Goal: Information Seeking & Learning: Learn about a topic

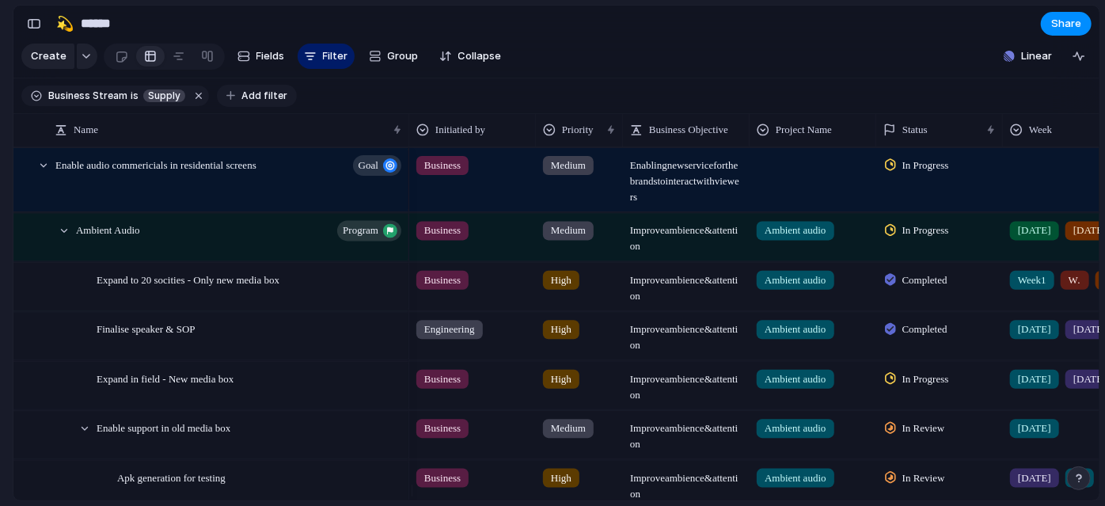
click at [258, 103] on span "Add filter" at bounding box center [264, 96] width 46 height 14
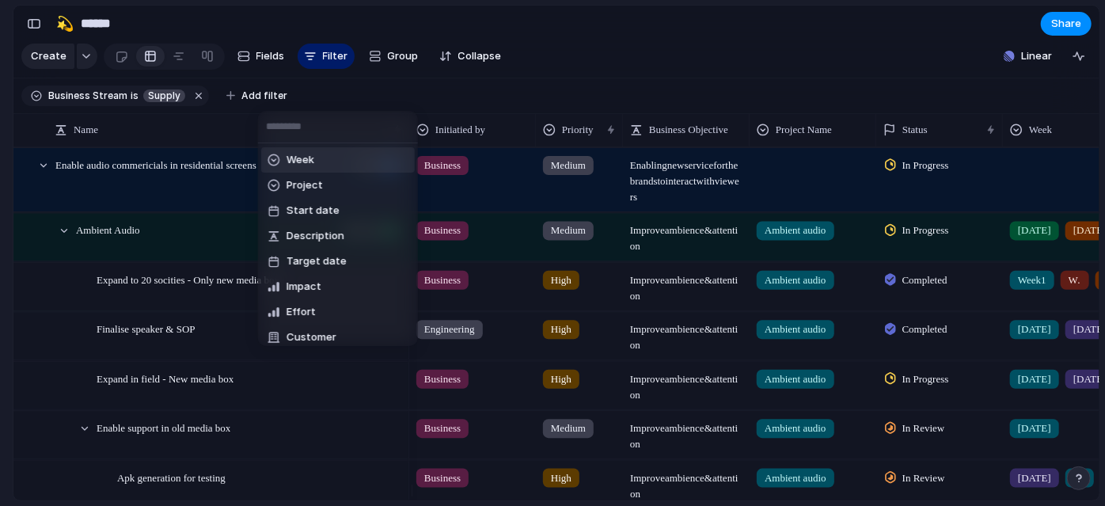
click at [362, 165] on li "Week" at bounding box center [338, 159] width 154 height 25
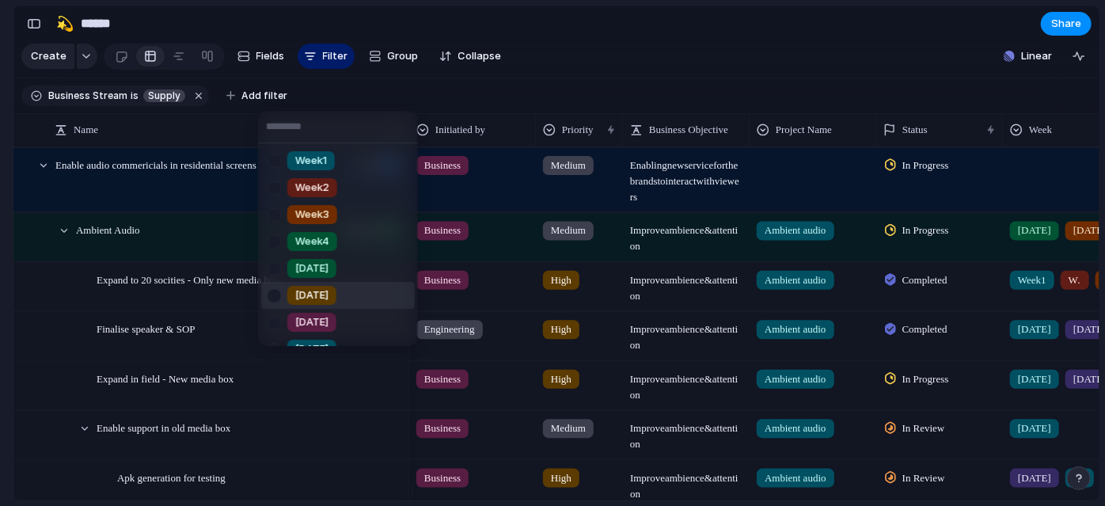
scroll to position [261, 0]
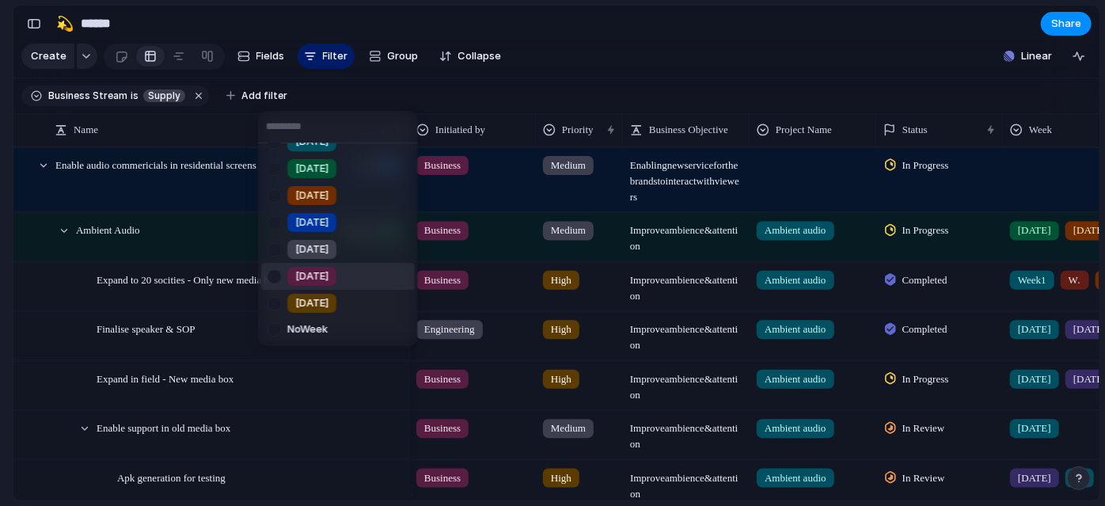
click at [266, 278] on div at bounding box center [274, 277] width 28 height 28
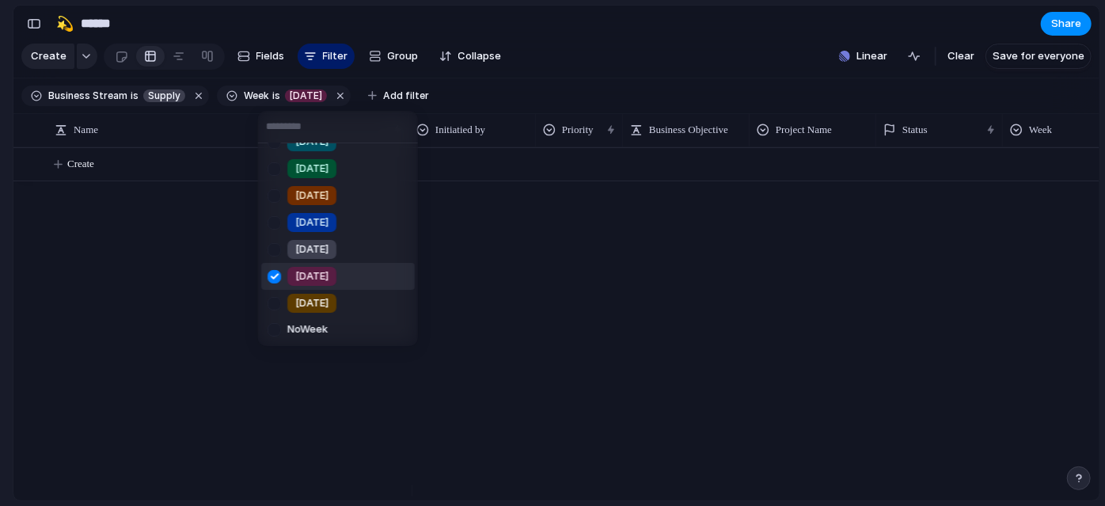
click at [271, 282] on div at bounding box center [274, 277] width 28 height 28
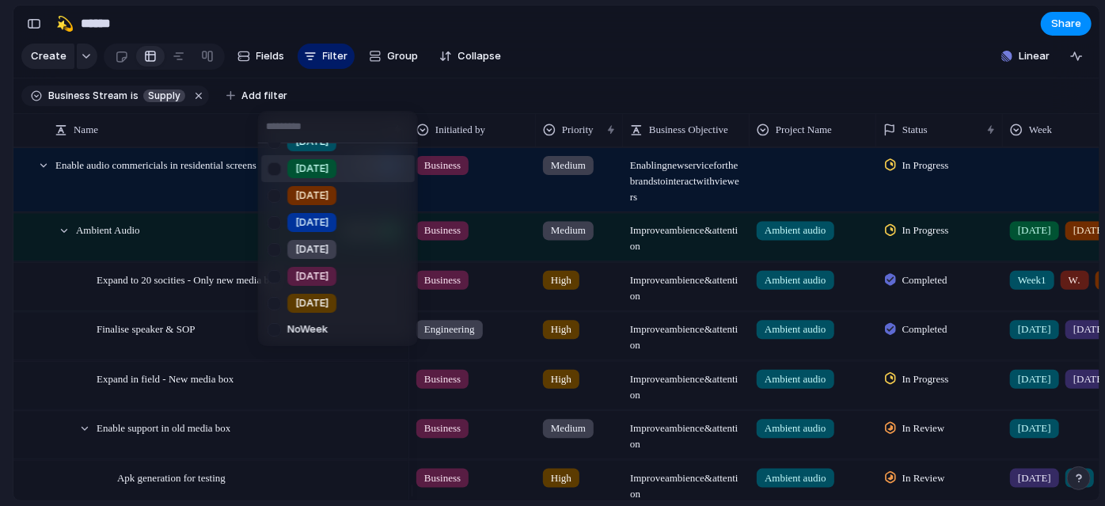
click at [274, 166] on div at bounding box center [274, 169] width 28 height 28
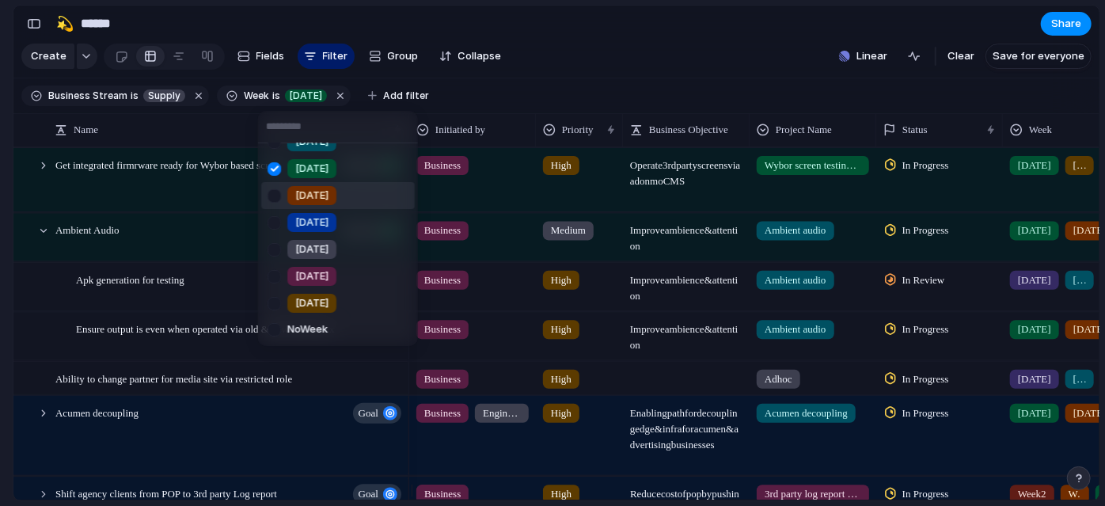
click at [272, 197] on div at bounding box center [274, 196] width 28 height 28
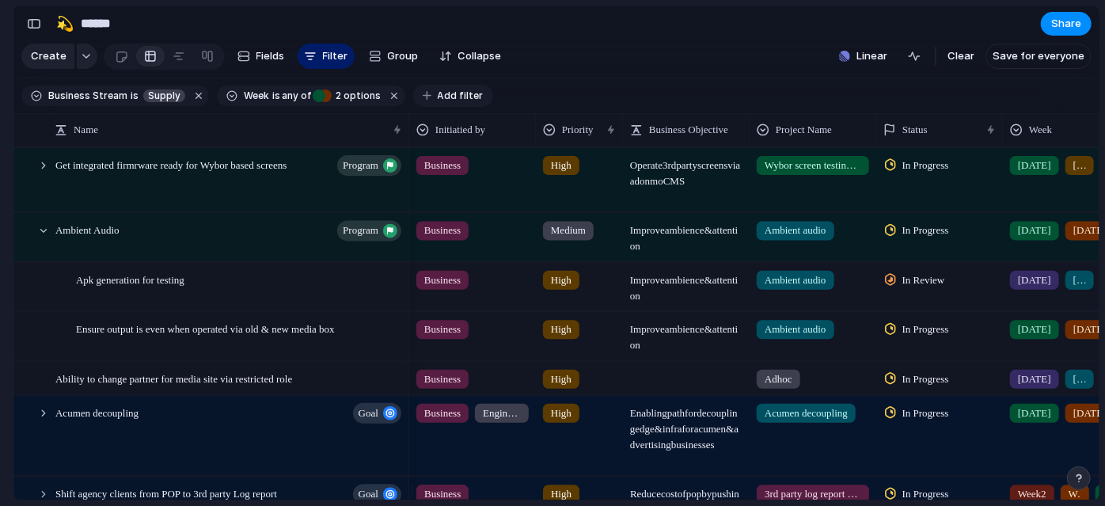
click at [453, 102] on span "Add filter" at bounding box center [461, 96] width 46 height 14
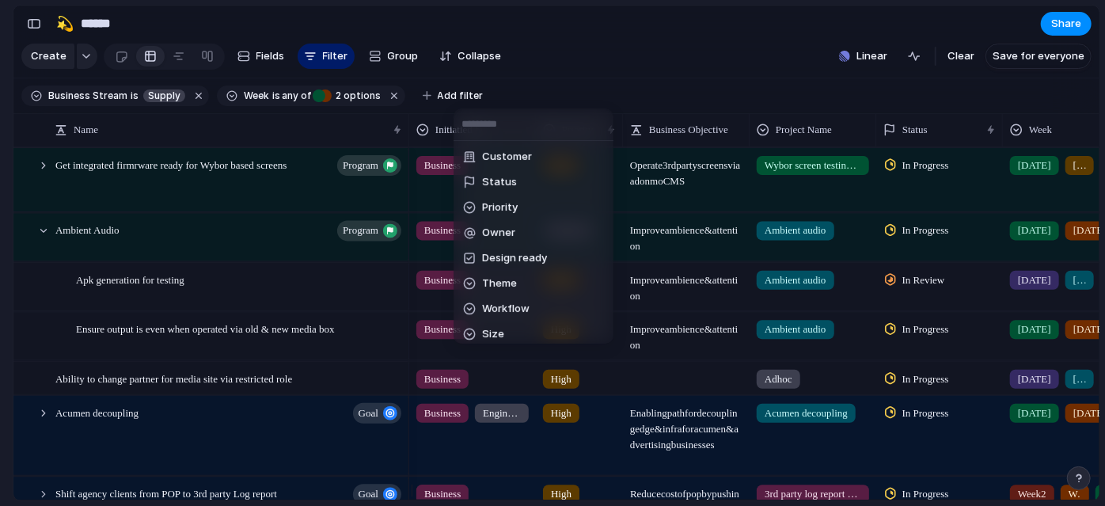
scroll to position [70, 0]
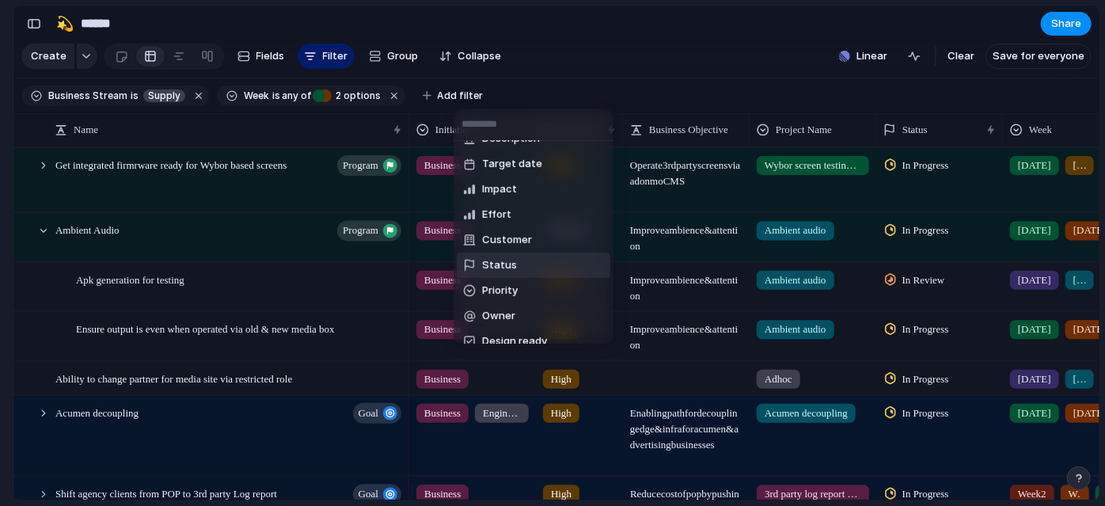
click at [504, 260] on span "Status" at bounding box center [499, 265] width 35 height 16
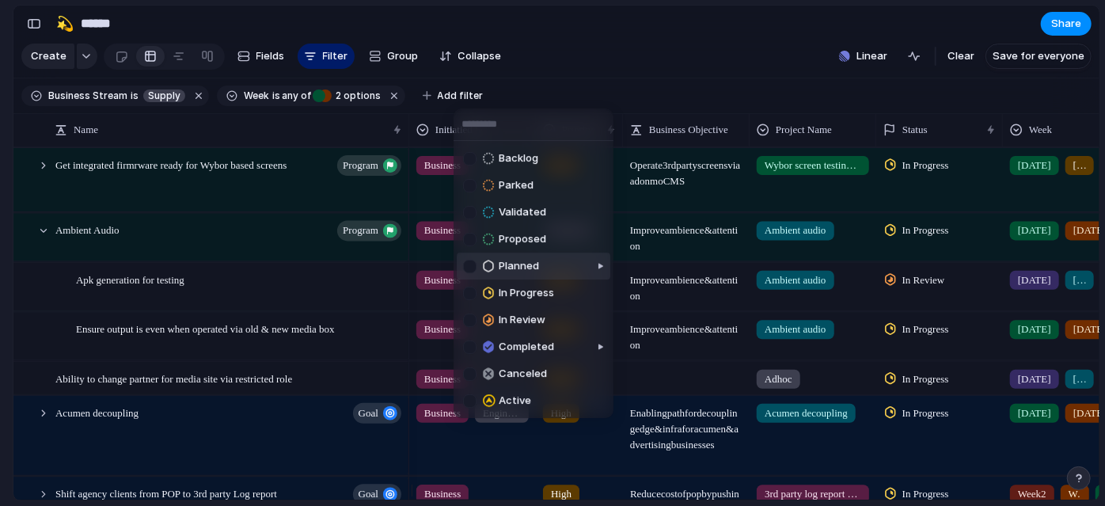
click at [468, 260] on div at bounding box center [469, 266] width 13 height 13
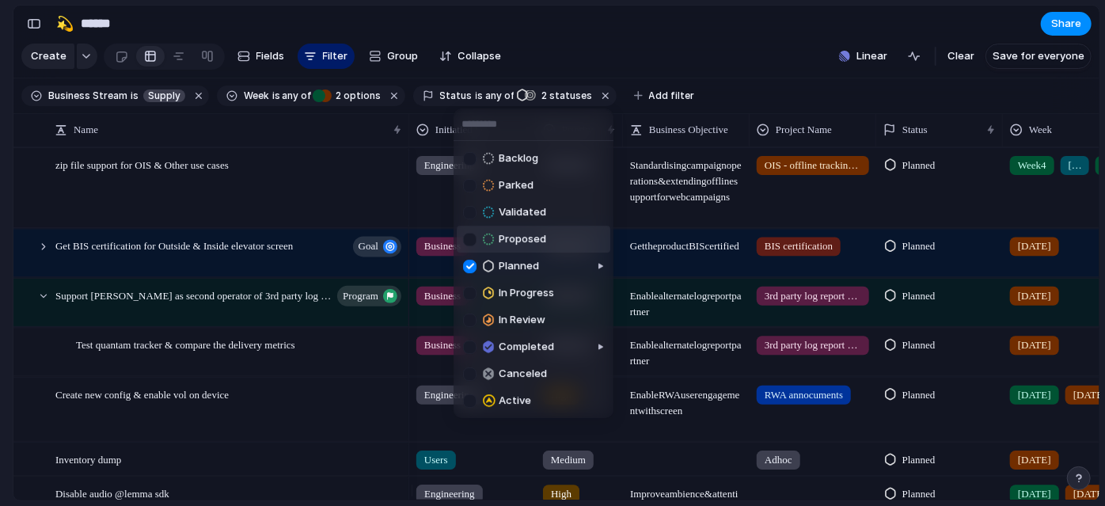
click at [470, 241] on div at bounding box center [469, 239] width 13 height 13
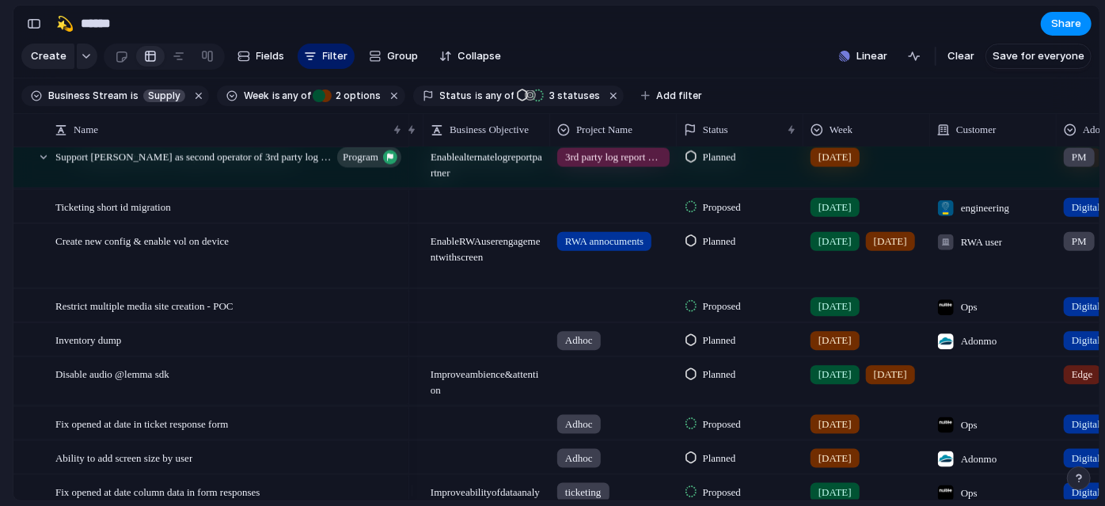
scroll to position [0, 0]
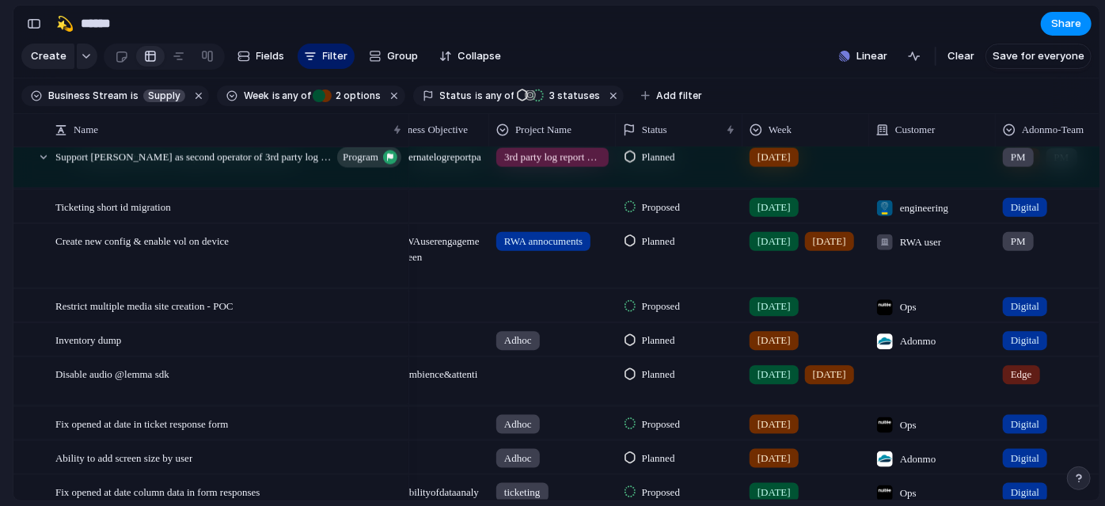
click at [829, 216] on div "[DATE]" at bounding box center [805, 203] width 125 height 26
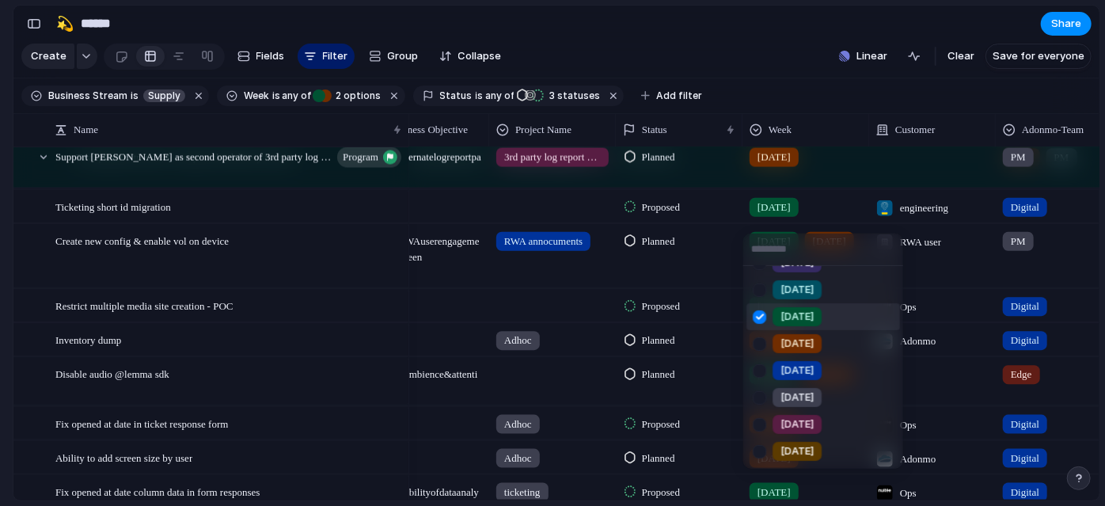
click at [761, 320] on div at bounding box center [759, 316] width 28 height 28
click at [761, 453] on div at bounding box center [759, 451] width 28 height 28
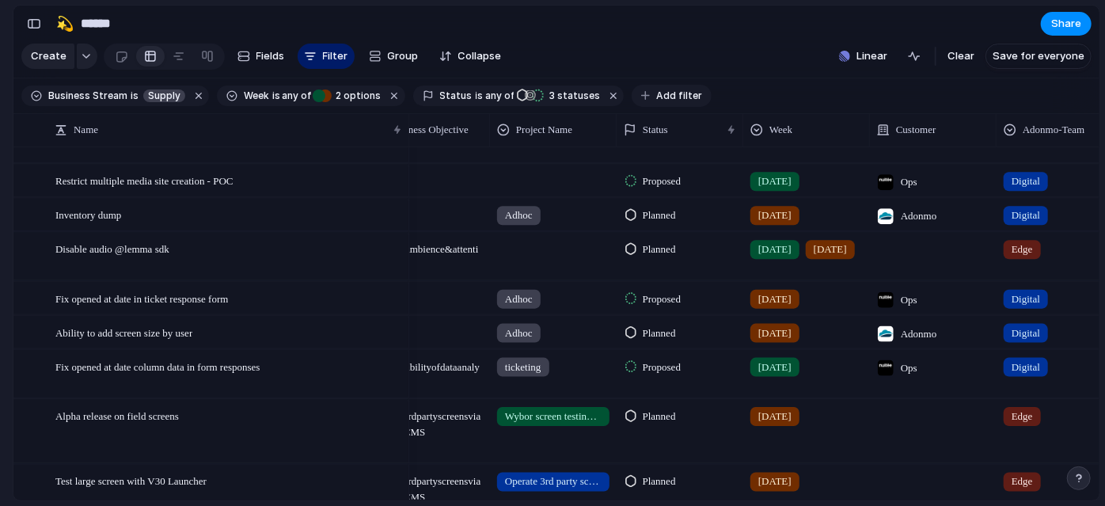
click at [662, 107] on button "Add filter" at bounding box center [672, 96] width 80 height 22
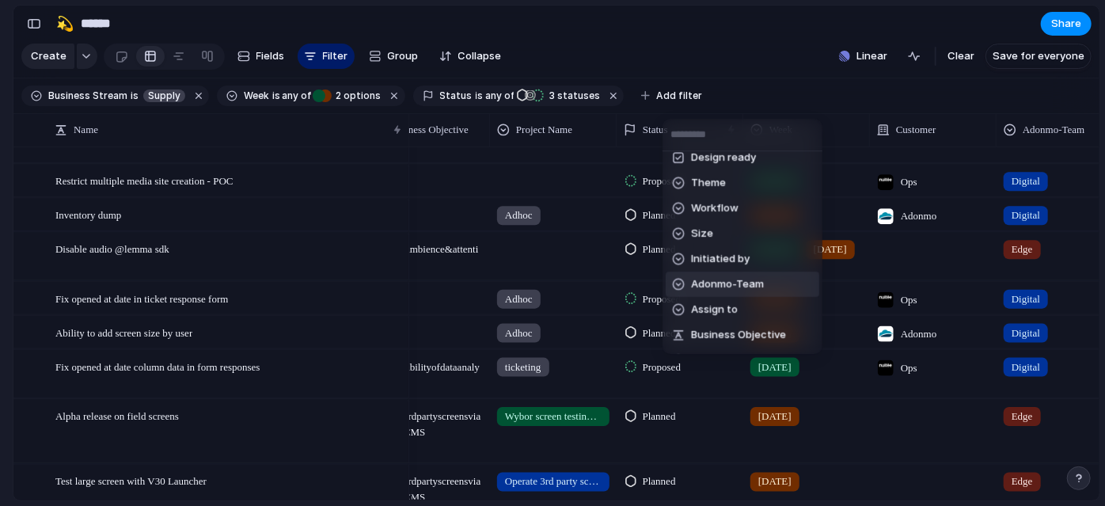
click at [728, 284] on span "Adonmo-Team" at bounding box center [727, 284] width 73 height 16
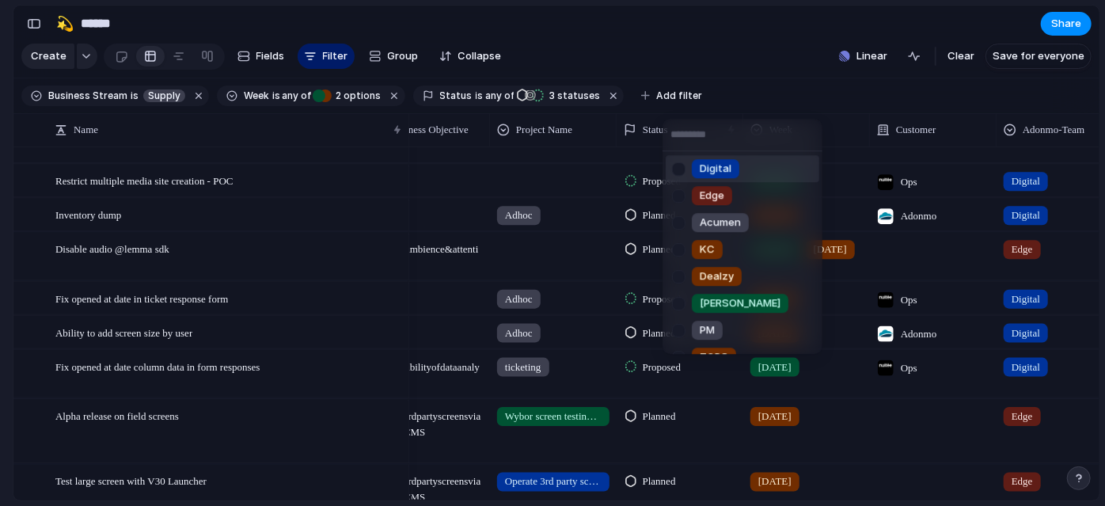
click at [680, 173] on div at bounding box center [679, 169] width 28 height 28
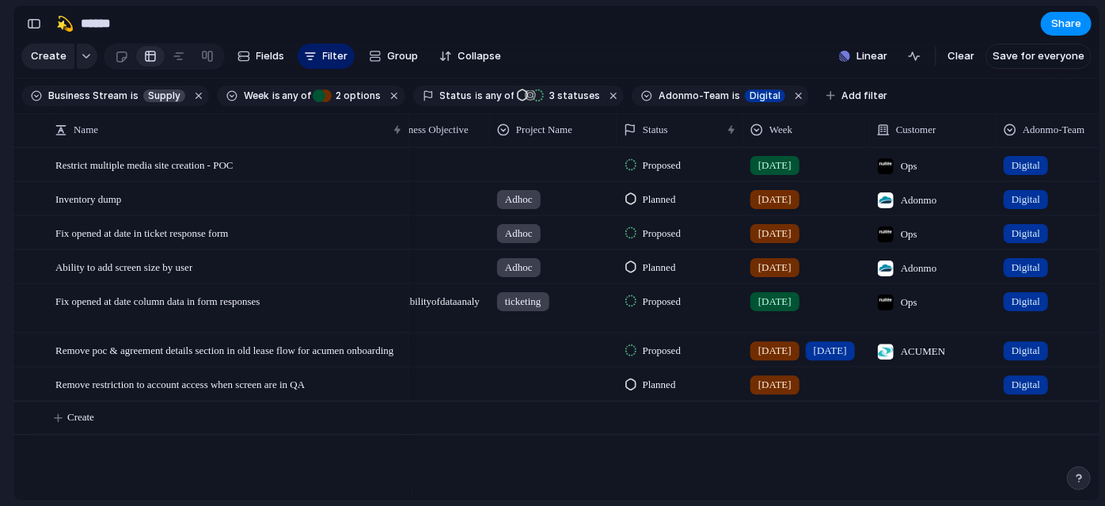
click at [0, 288] on section "🛠️ Sprint Plan Projects 🍎 June- Digital Plan 🧊 July Test 🤖 Week2 🍎 July- Supply…" at bounding box center [87, 247] width 174 height 246
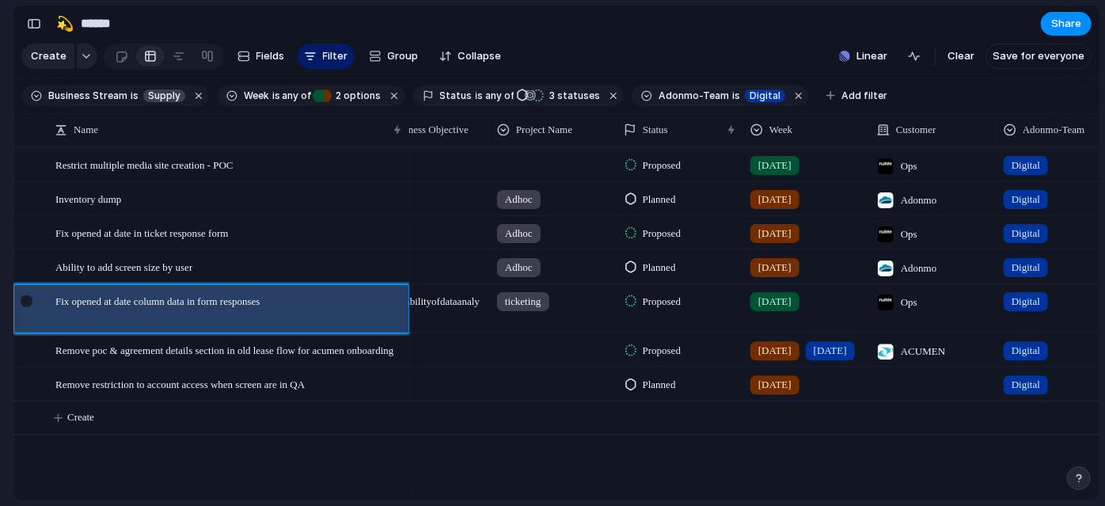
click at [32, 307] on div at bounding box center [27, 301] width 12 height 12
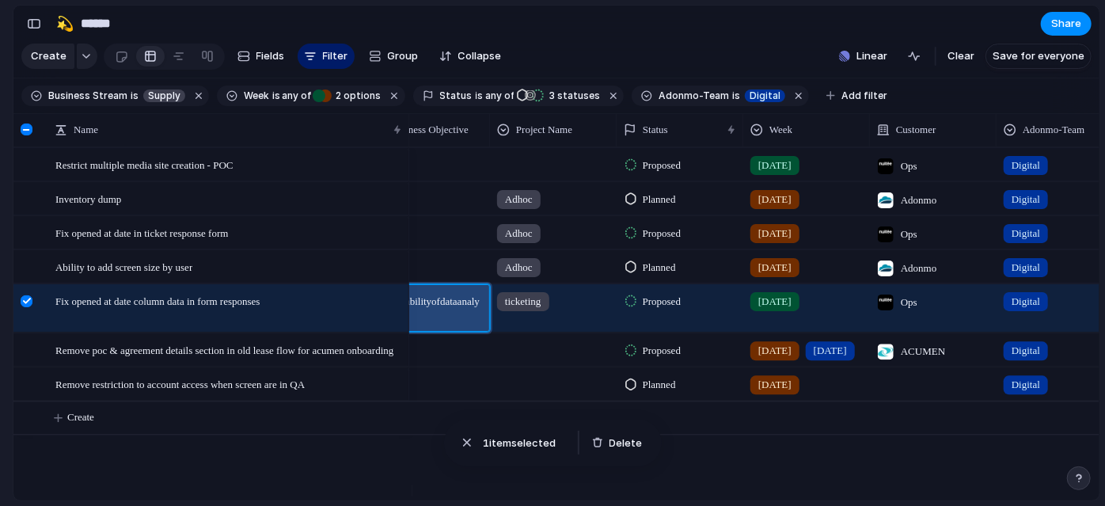
click at [460, 320] on span "Improve ability of data analysis" at bounding box center [426, 305] width 125 height 40
click at [460, 320] on textarea "**********" at bounding box center [427, 321] width 115 height 32
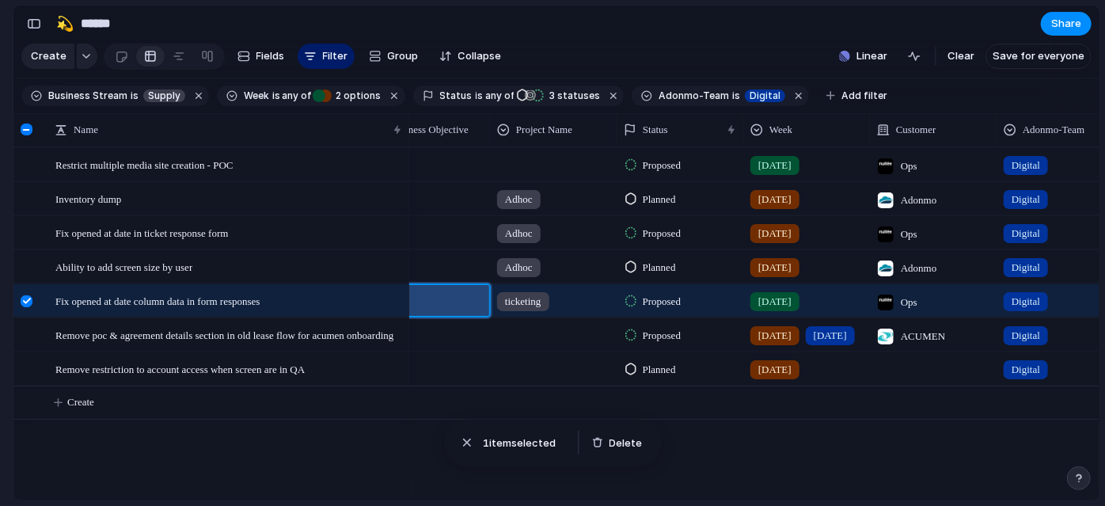
click at [468, 248] on div at bounding box center [426, 232] width 127 height 32
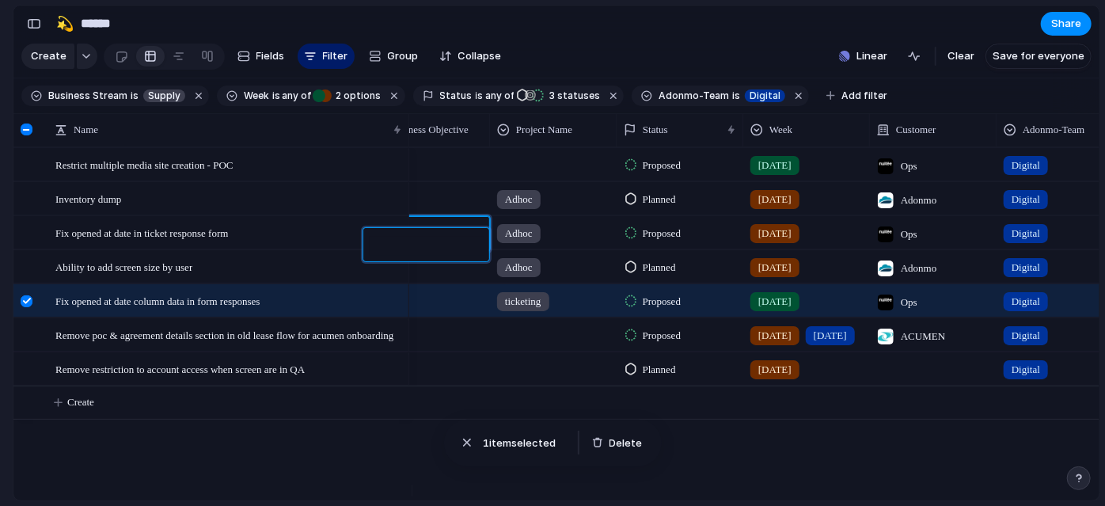
type textarea "**********"
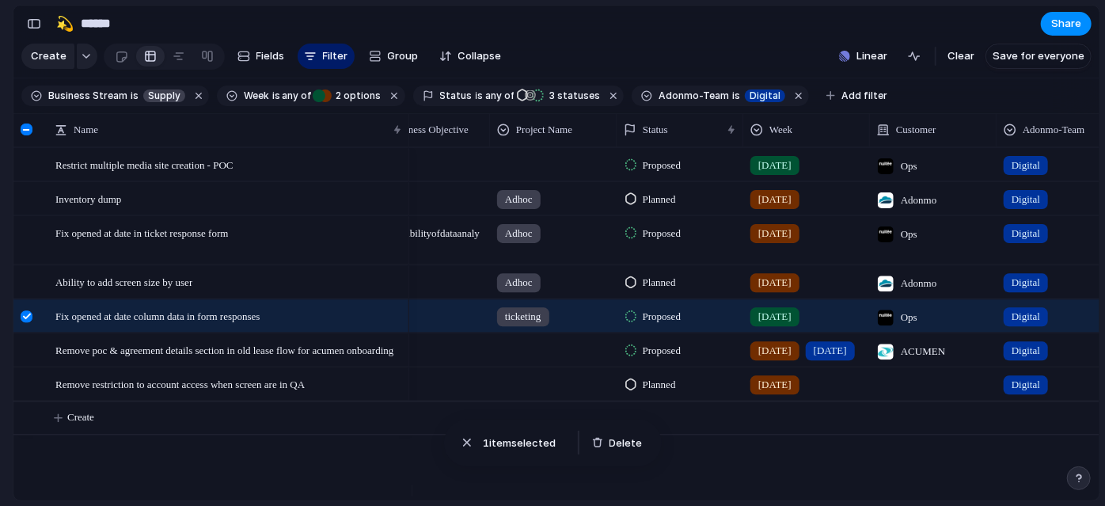
click at [0, 293] on section "🛠️ Sprint Plan Projects 🍎 June- Digital Plan 🧊 July Test 🤖 Week2 🍎 July- Supply…" at bounding box center [87, 247] width 174 height 246
click at [23, 146] on div at bounding box center [27, 129] width 29 height 33
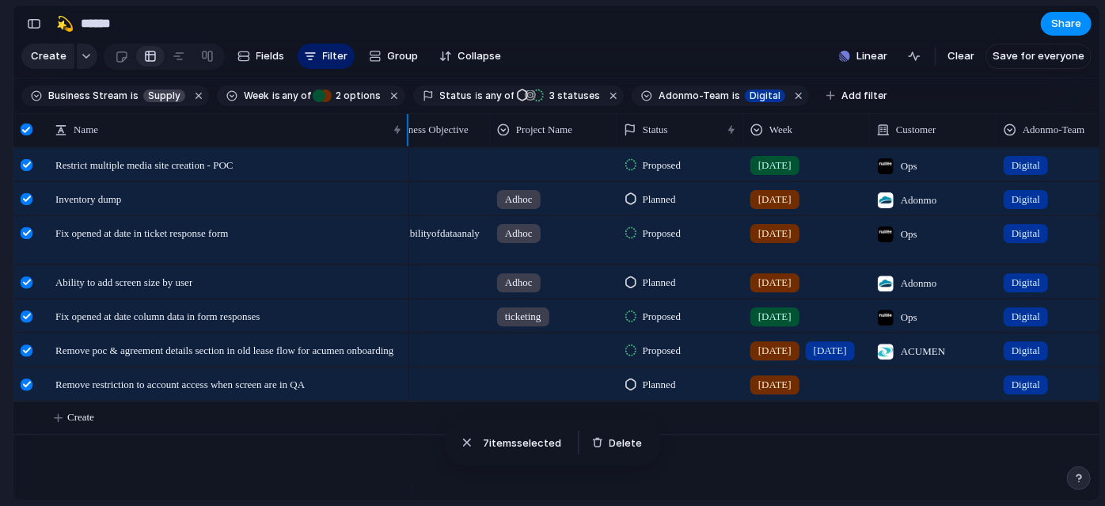
click at [23, 146] on div at bounding box center [27, 129] width 29 height 33
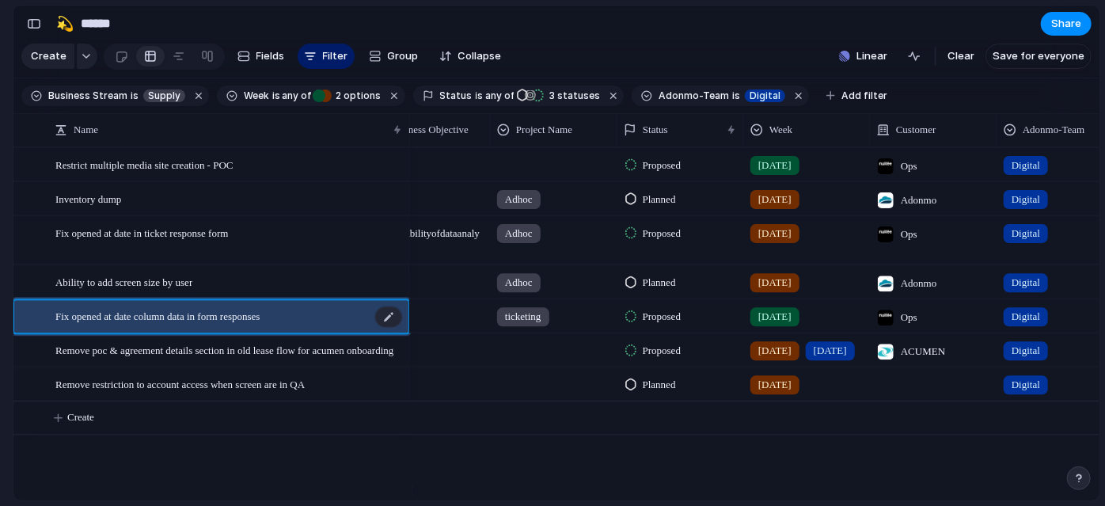
click at [170, 324] on span "Fix opened at date column data in form responses" at bounding box center [157, 315] width 205 height 18
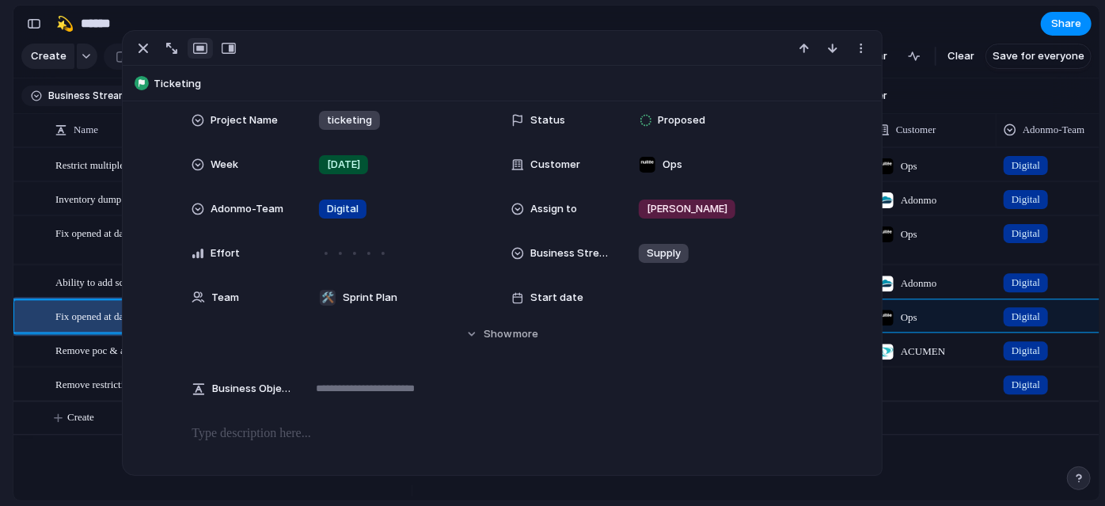
scroll to position [141, 0]
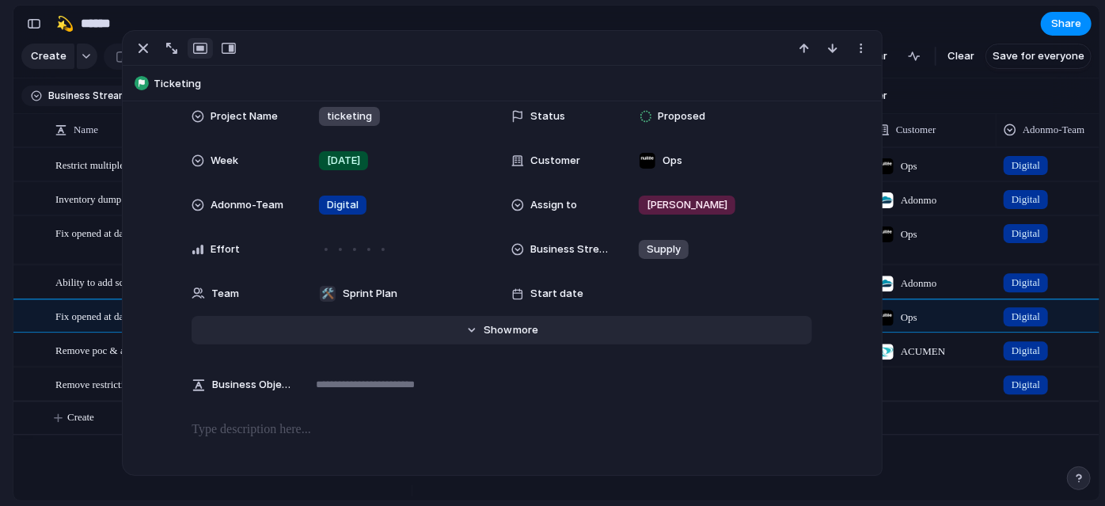
click at [466, 322] on button "Hide Show more" at bounding box center [502, 330] width 620 height 28
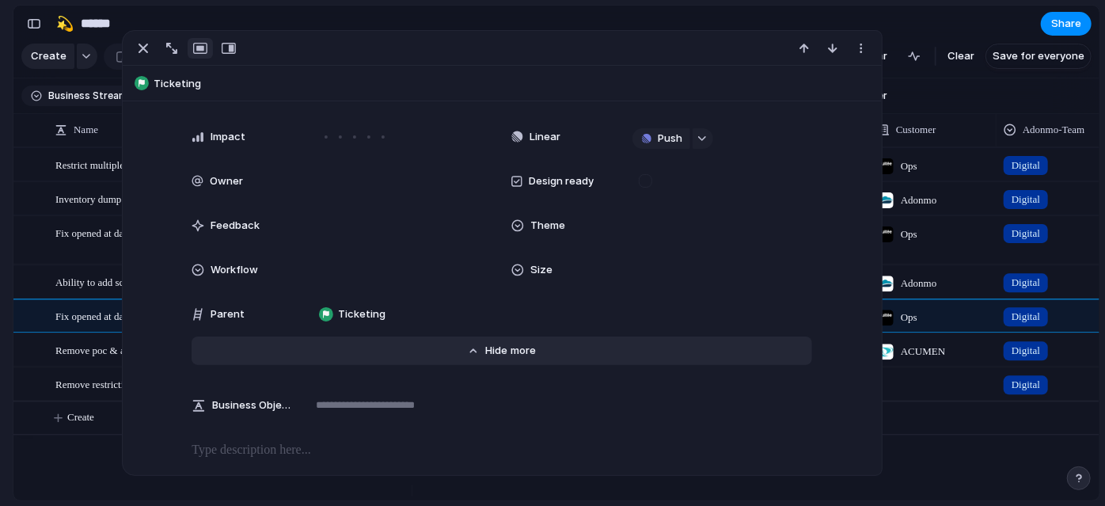
scroll to position [475, 0]
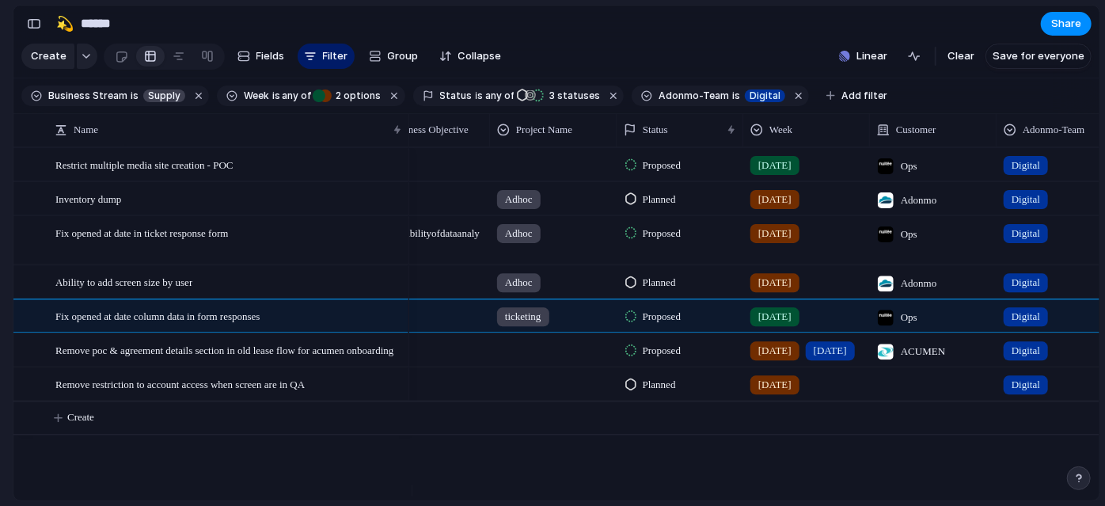
click at [0, 318] on section "🛠️ Sprint Plan Projects 🍎 June- Digital Plan 🧊 July Test 🤖 Week2 🍎 July- Supply…" at bounding box center [87, 247] width 174 height 246
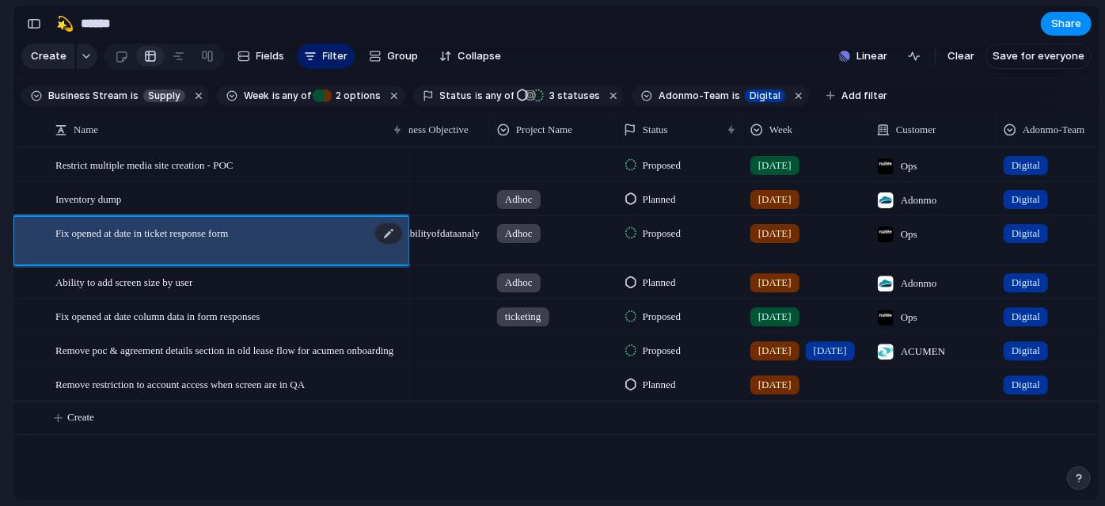
click at [156, 241] on span "Fix opened at date in ticket response form" at bounding box center [141, 232] width 173 height 18
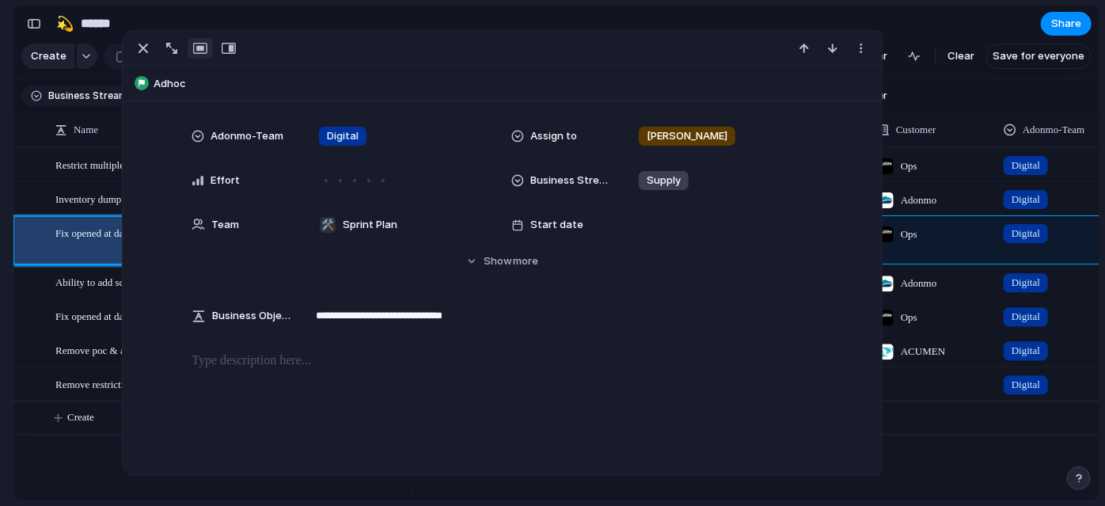
scroll to position [218, 0]
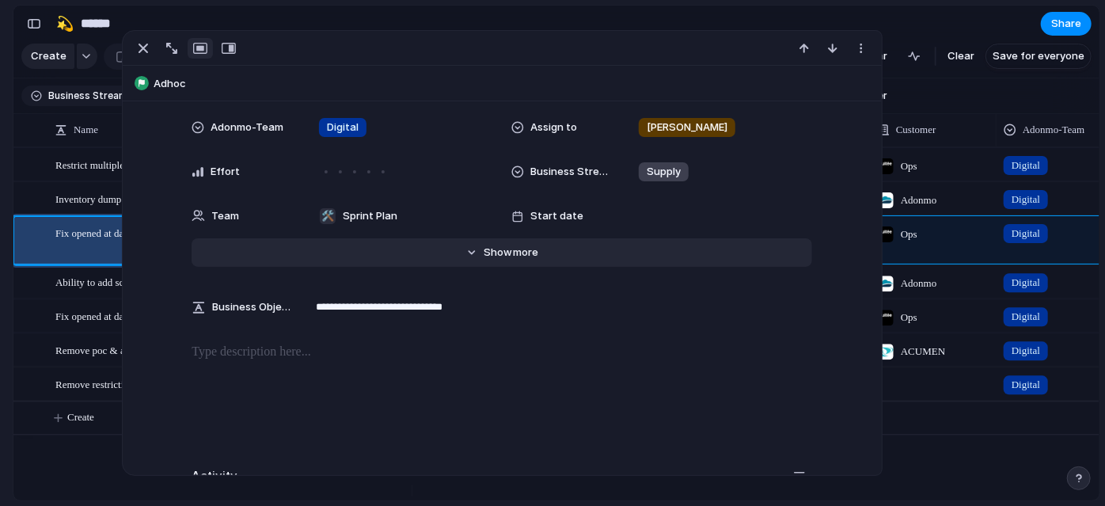
click at [500, 256] on span "Show" at bounding box center [498, 253] width 28 height 16
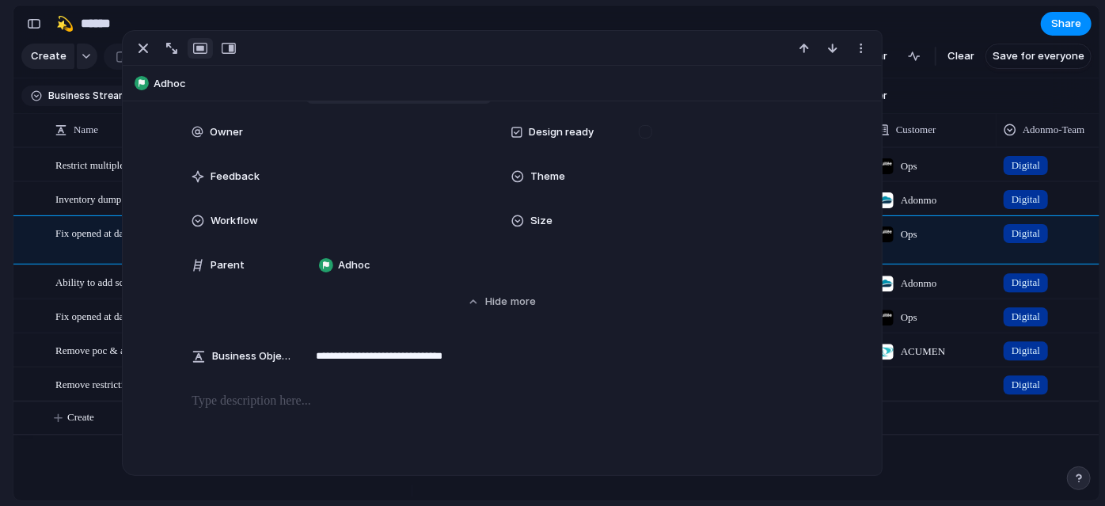
scroll to position [532, 0]
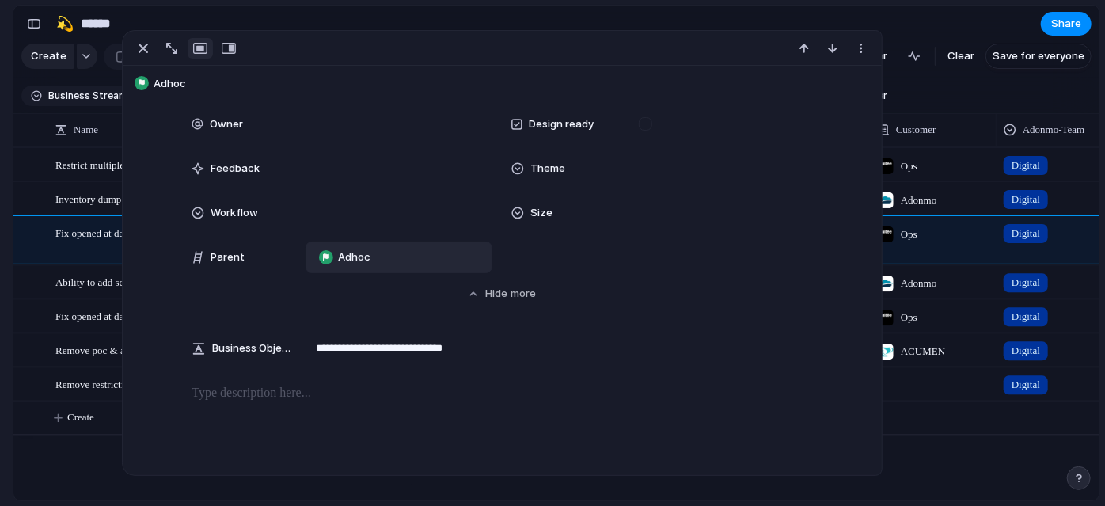
click at [362, 259] on span "Adhoc" at bounding box center [354, 257] width 32 height 16
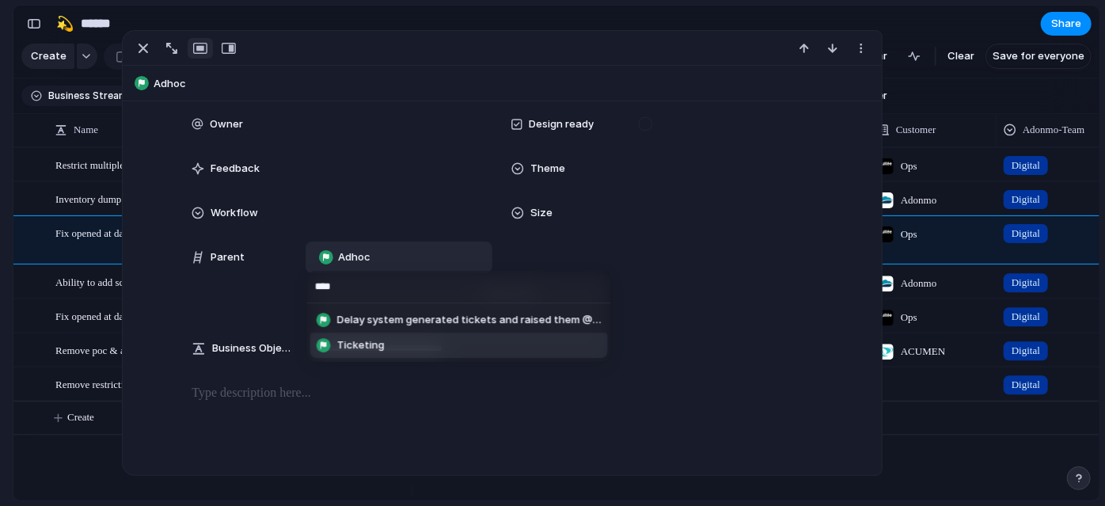
type input "****"
click at [366, 337] on span "Ticketing" at bounding box center [360, 345] width 47 height 16
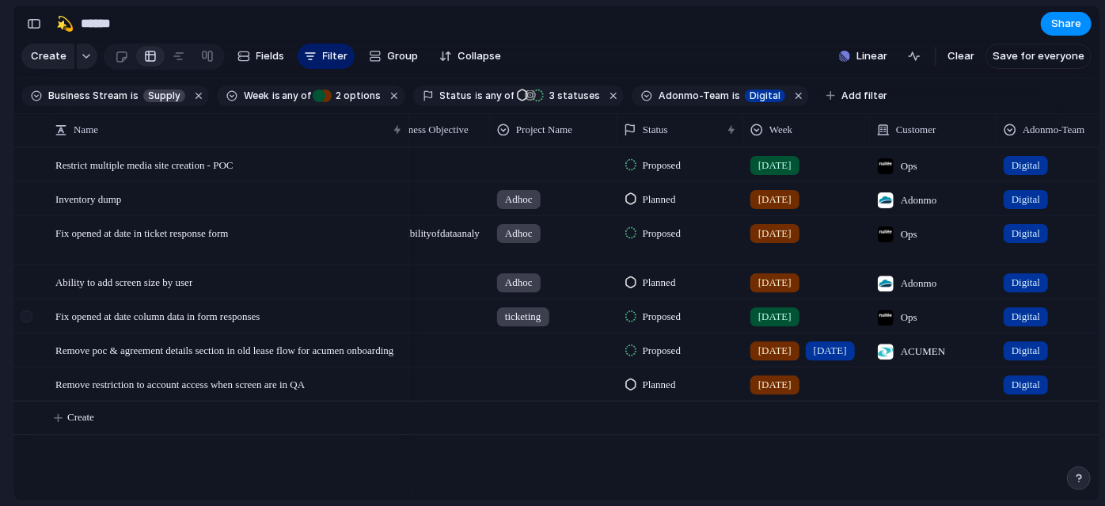
click at [26, 322] on div at bounding box center [27, 316] width 12 height 12
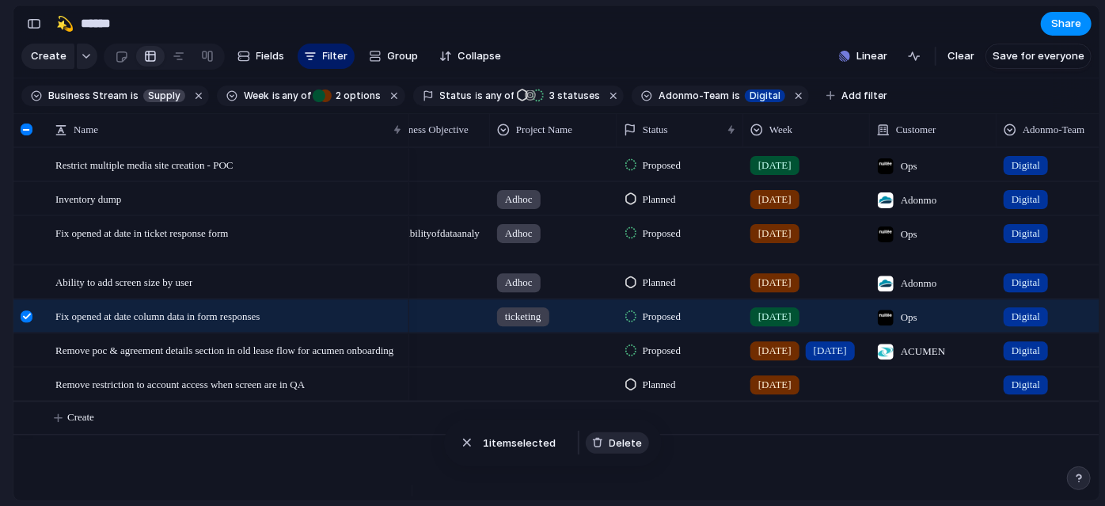
click at [611, 445] on span "Delete" at bounding box center [625, 443] width 33 height 16
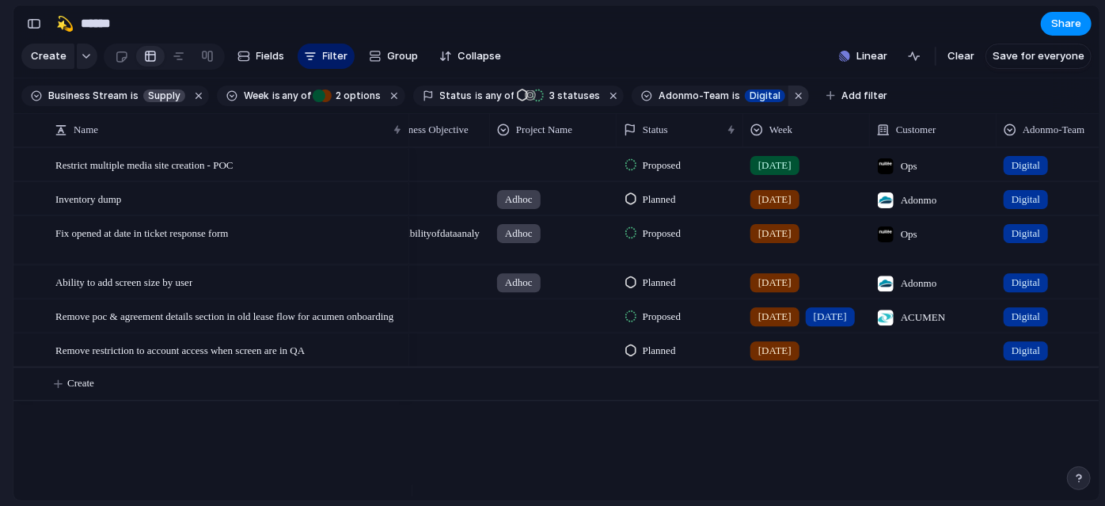
click at [788, 106] on button "button" at bounding box center [798, 95] width 21 height 21
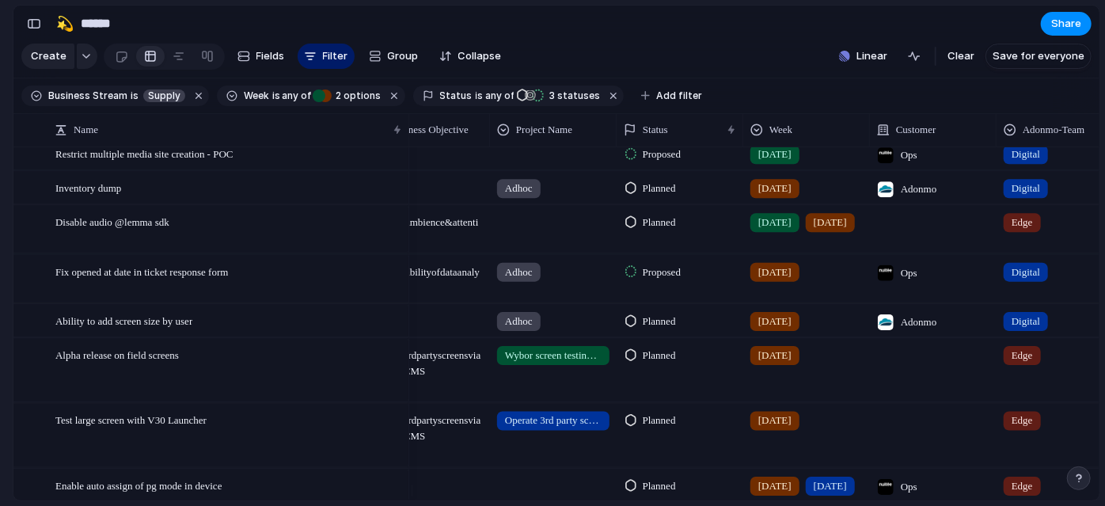
scroll to position [322, 0]
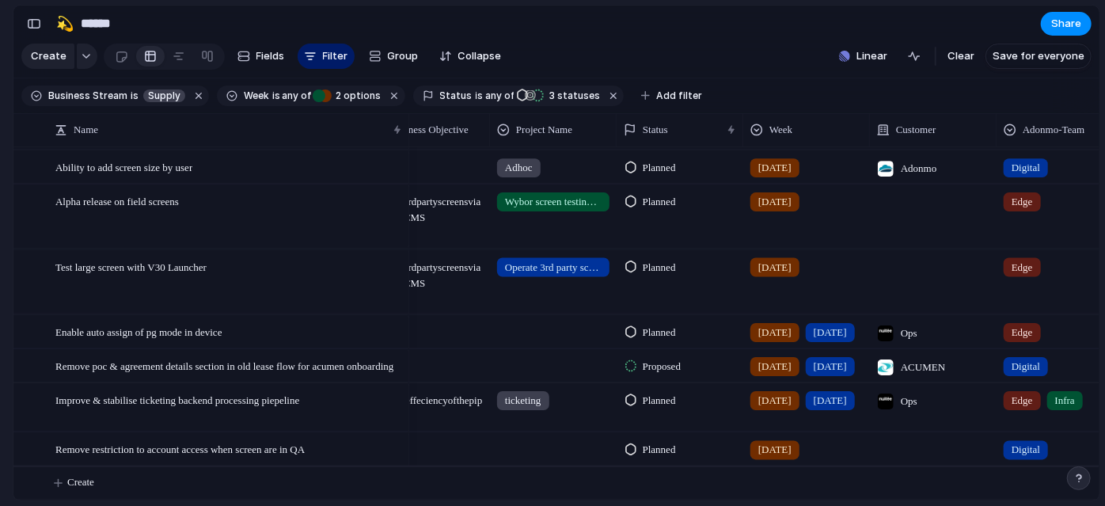
click at [1055, 357] on div "Digital" at bounding box center [1059, 363] width 125 height 26
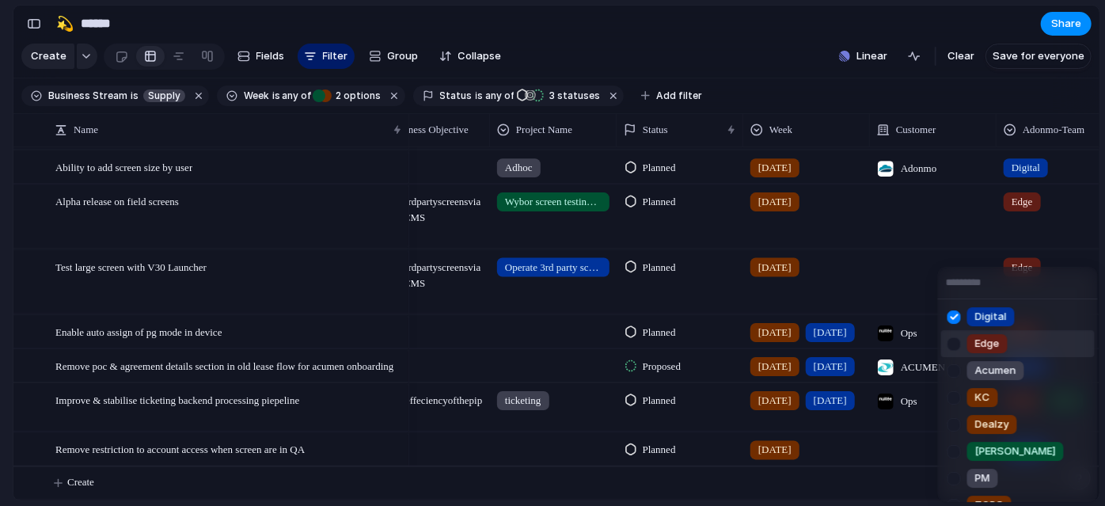
click at [949, 345] on div at bounding box center [954, 344] width 28 height 28
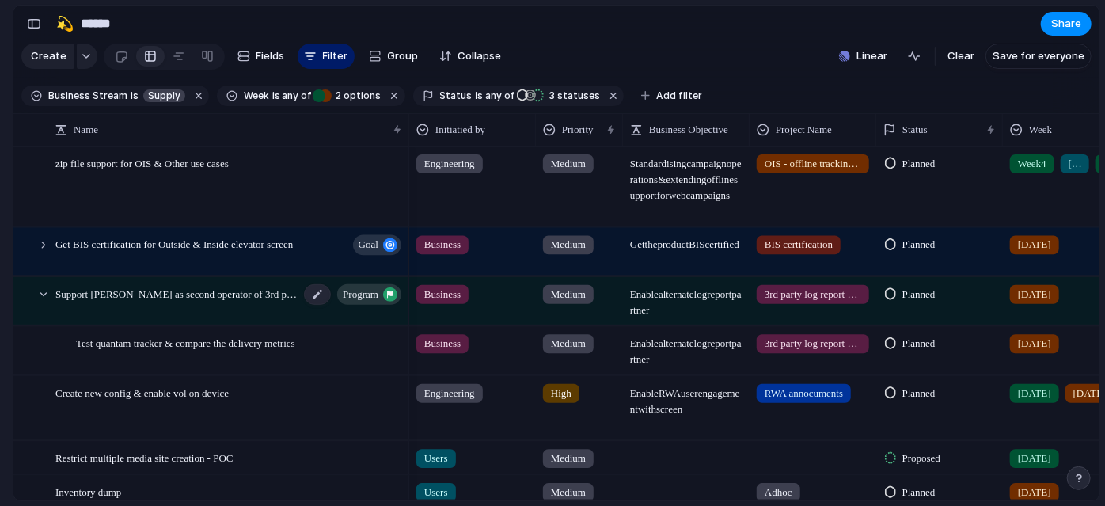
scroll to position [2, 0]
click at [603, 101] on button "button" at bounding box center [613, 95] width 21 height 21
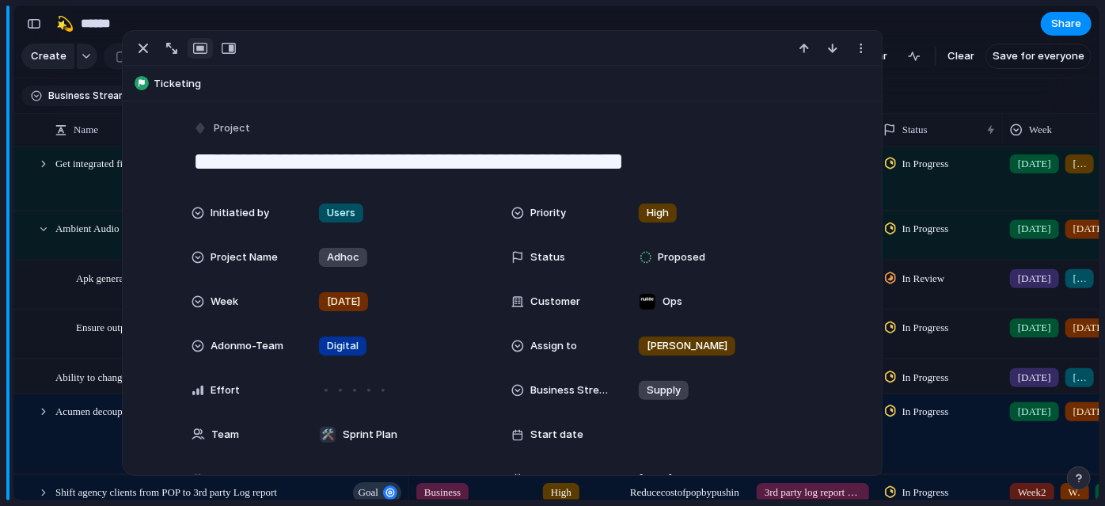
scroll to position [844, 0]
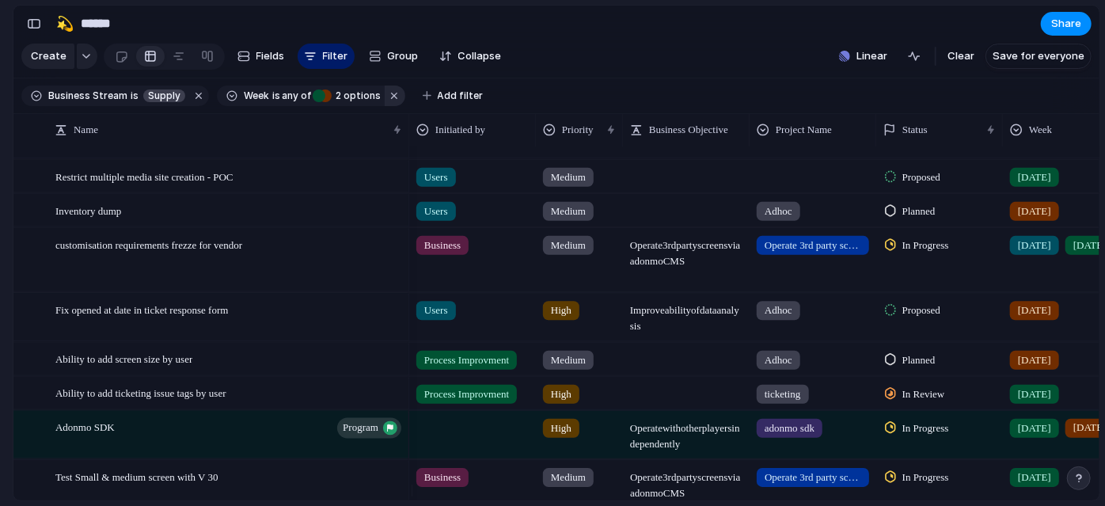
click at [390, 106] on button "button" at bounding box center [395, 95] width 21 height 21
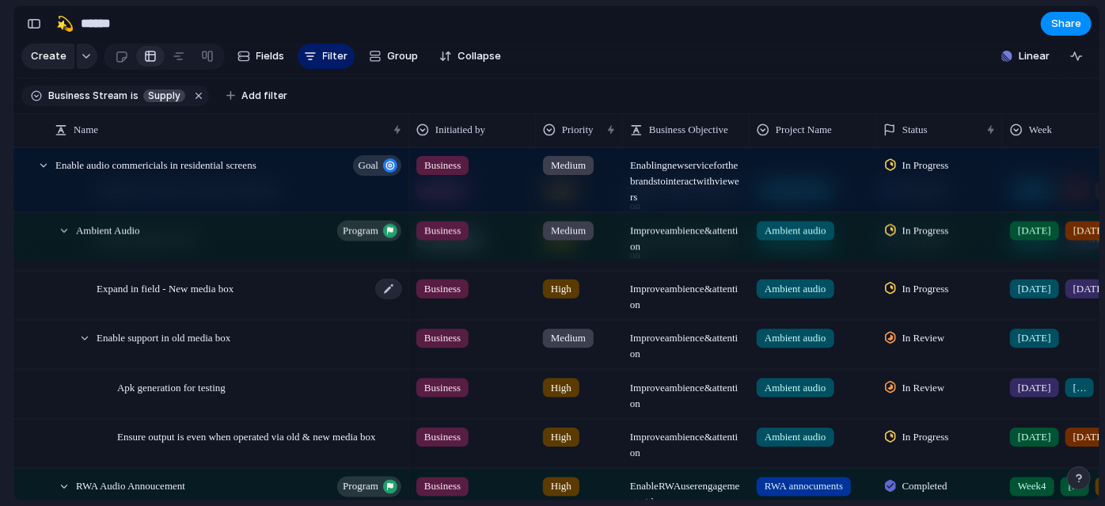
scroll to position [93, 0]
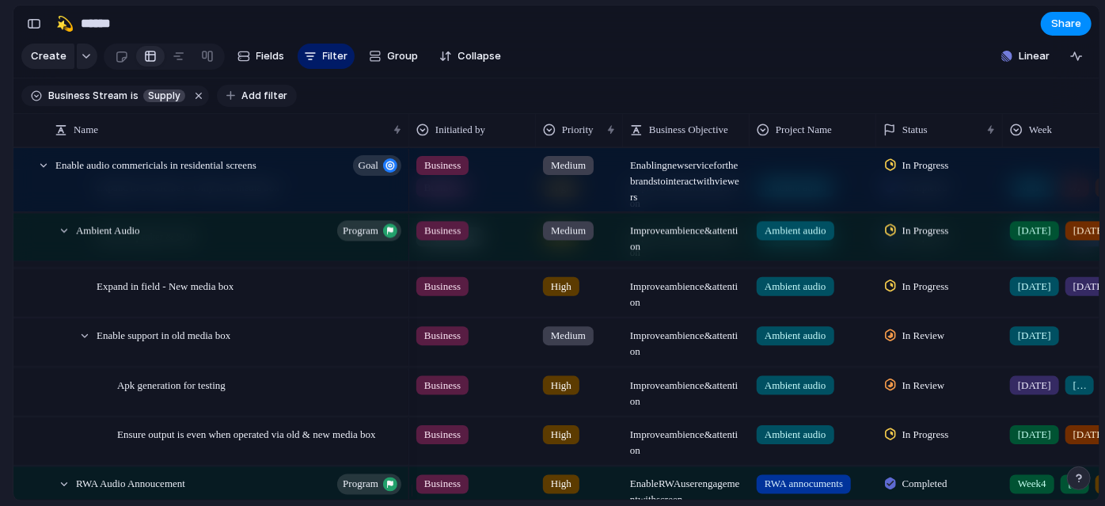
click at [247, 103] on span "Add filter" at bounding box center [264, 96] width 46 height 14
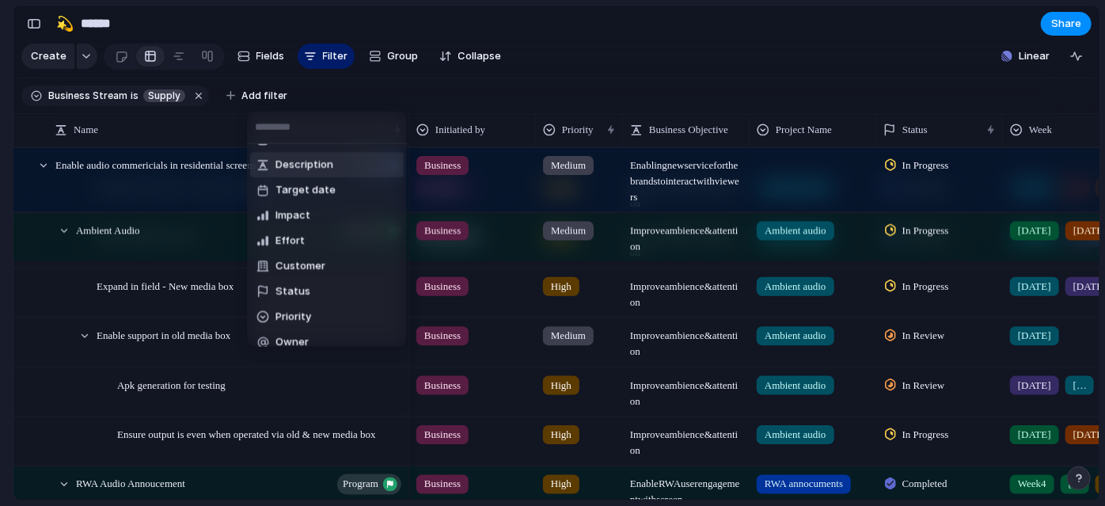
scroll to position [66, 0]
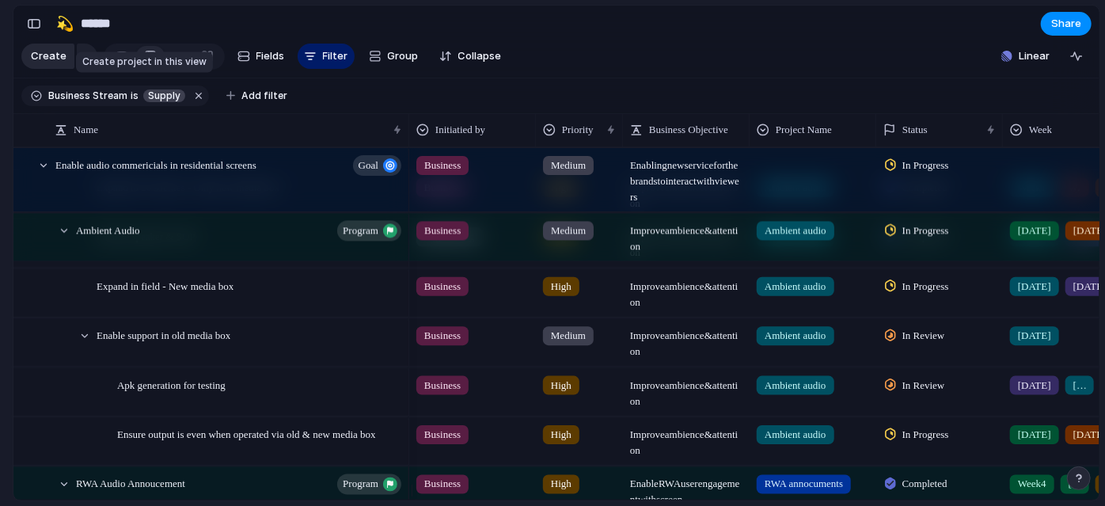
click at [48, 52] on button "Create" at bounding box center [47, 56] width 53 height 25
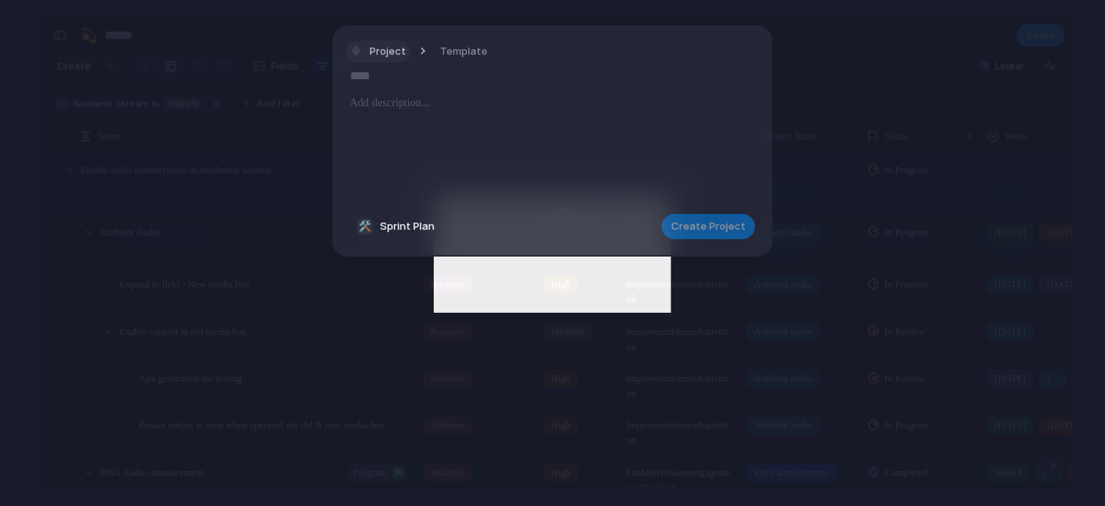
click at [385, 44] on span "Project" at bounding box center [388, 52] width 36 height 16
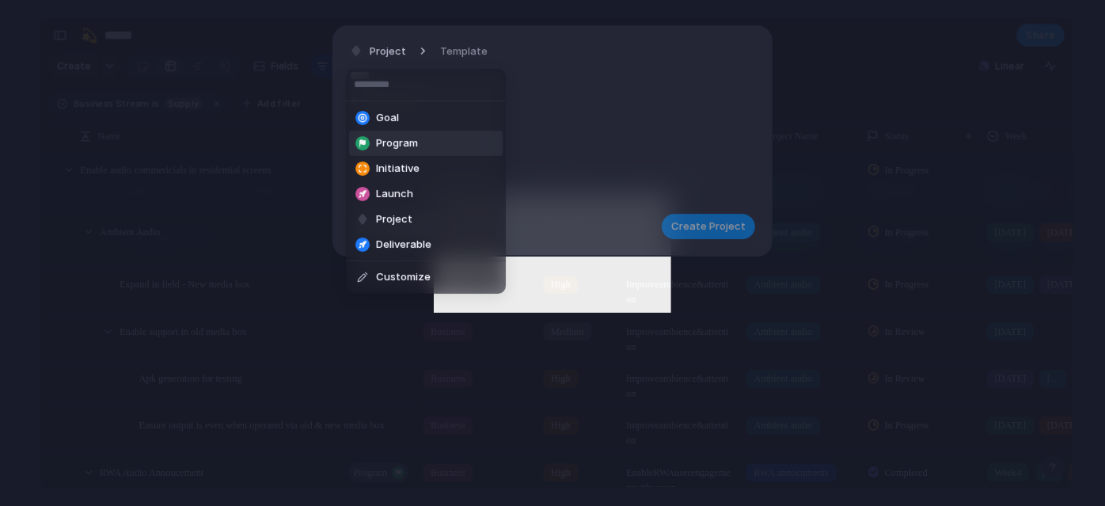
click at [400, 132] on li "Program" at bounding box center [426, 143] width 154 height 25
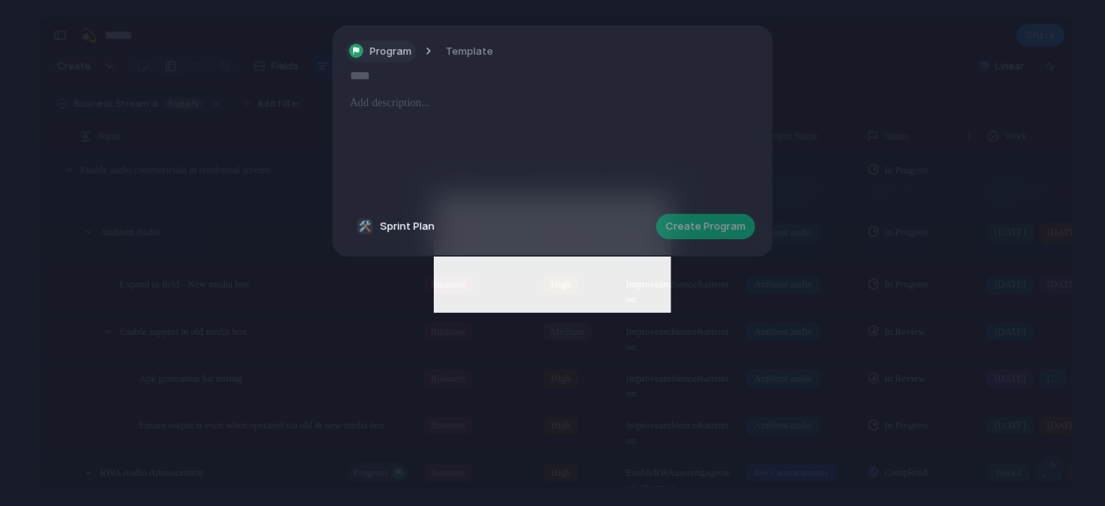
click at [385, 46] on span "Program" at bounding box center [391, 52] width 42 height 16
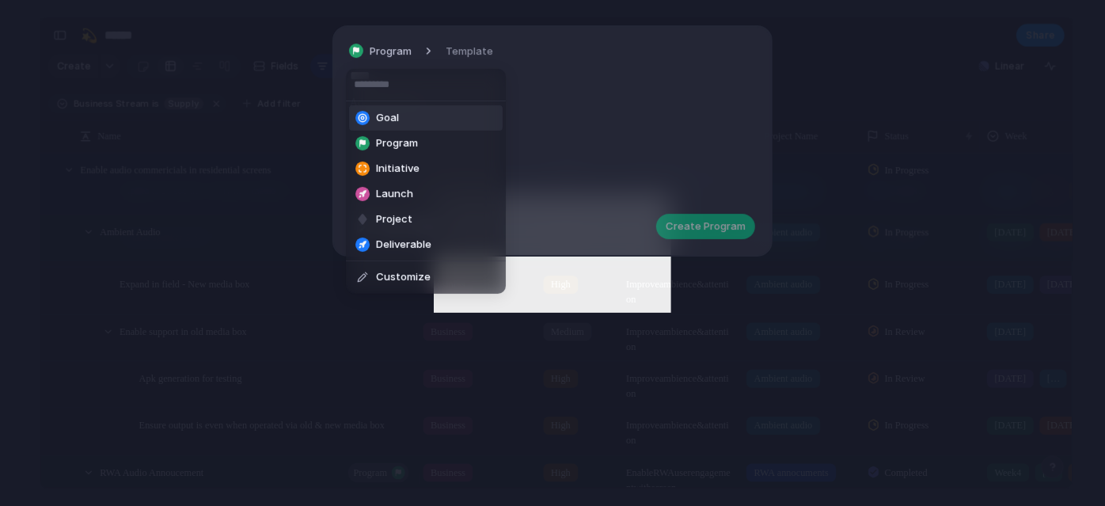
click at [429, 119] on li "Goal" at bounding box center [426, 117] width 154 height 25
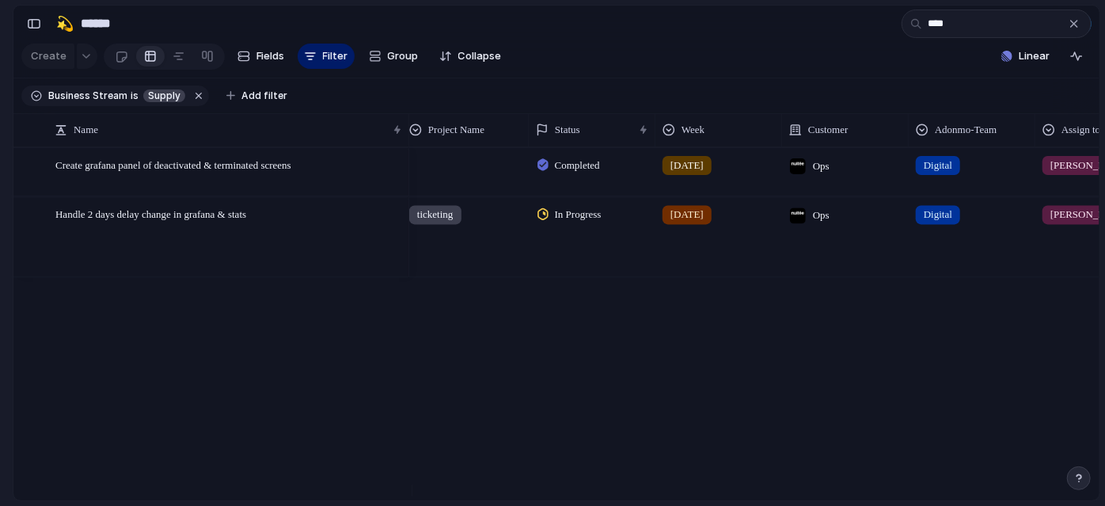
scroll to position [0, 405]
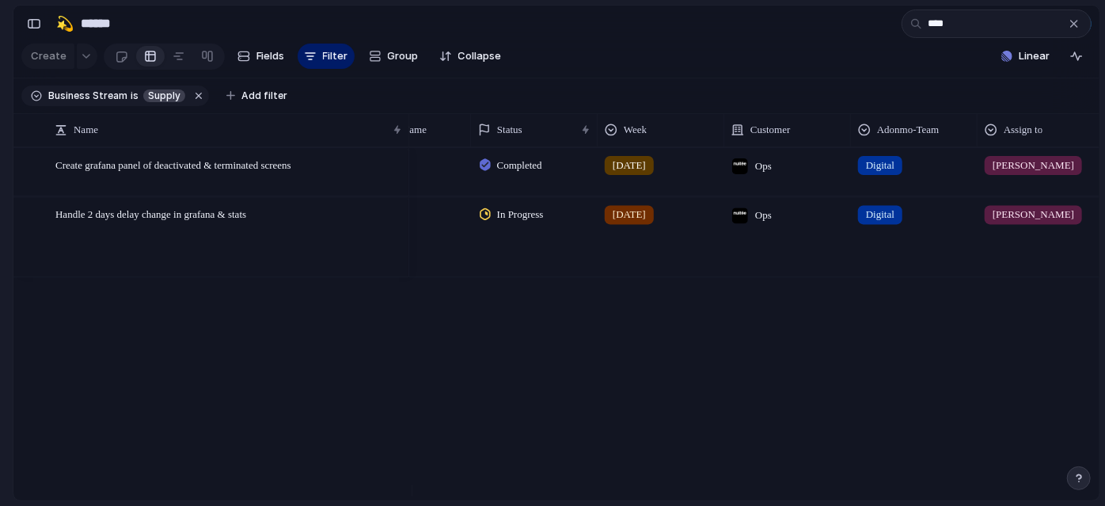
type input "****"
click at [539, 222] on span "In Progress" at bounding box center [520, 215] width 47 height 16
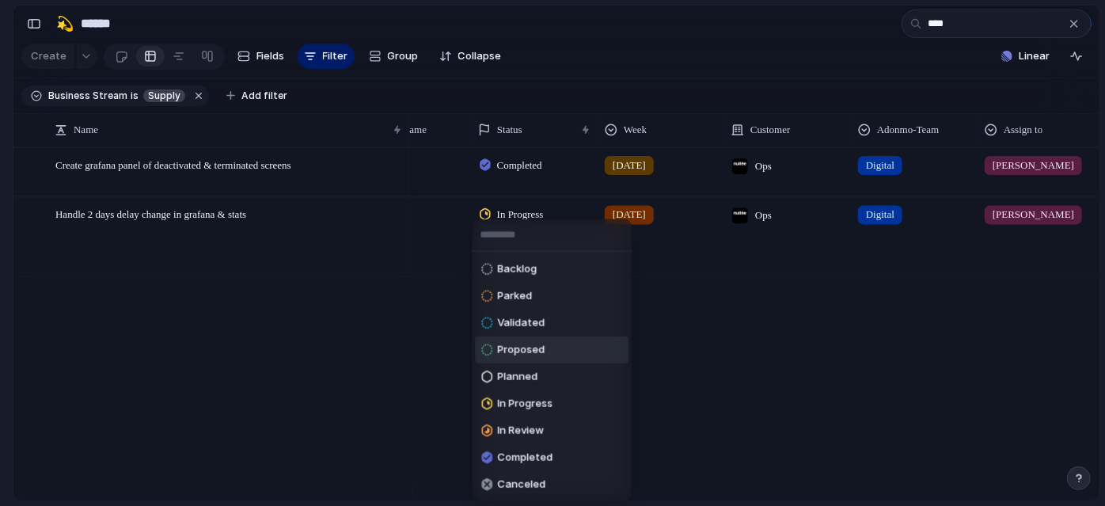
click at [536, 343] on span "Proposed" at bounding box center [520, 350] width 47 height 16
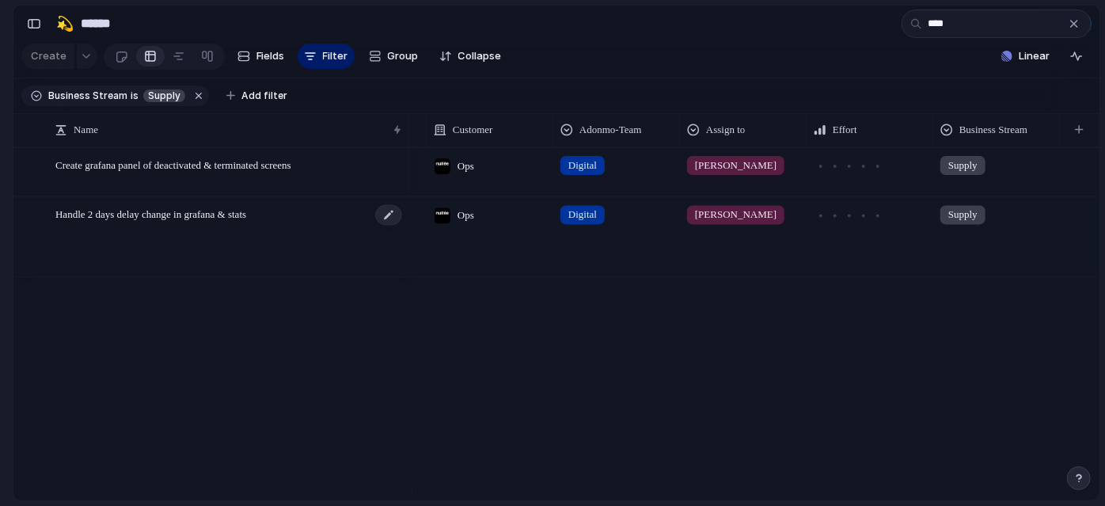
click at [198, 222] on span "Handle 2 days delay change in grafana & stats" at bounding box center [150, 213] width 191 height 18
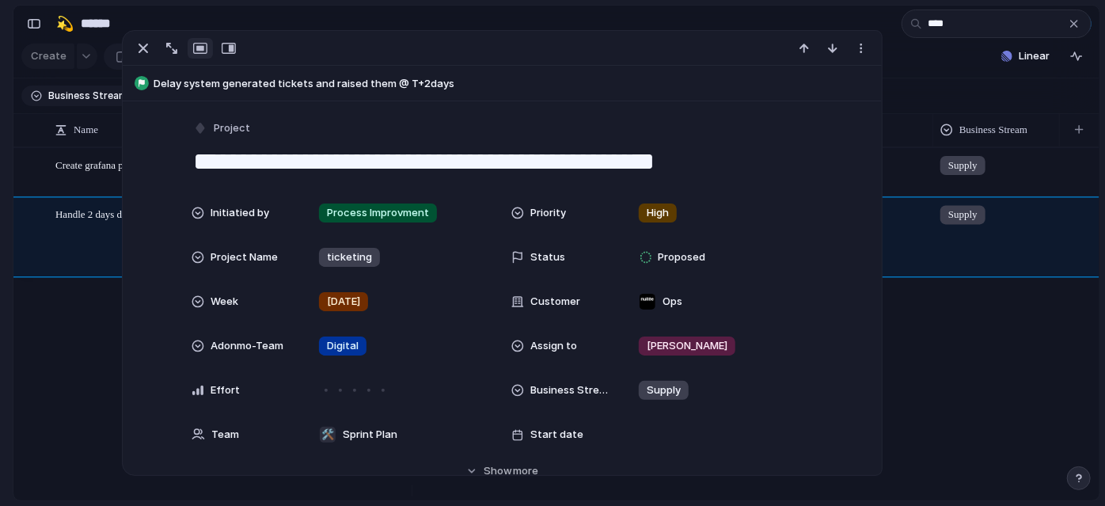
click at [384, 145] on textarea "**********" at bounding box center [502, 161] width 620 height 33
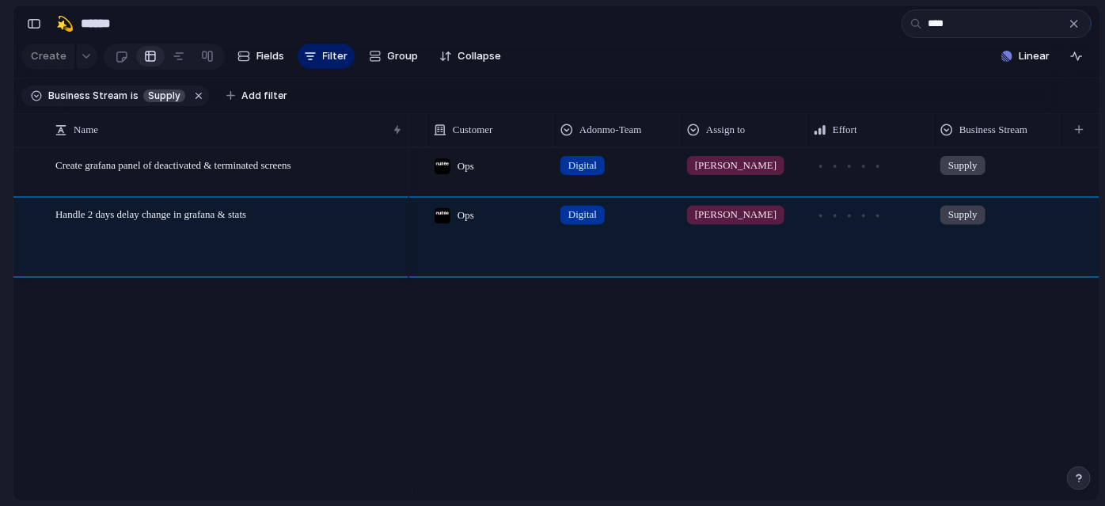
click at [0, 328] on section "🛠️ Sprint Plan Projects 🍎 June- Digital Plan 🧊 July Test 🤖 Week2 🍎 July- Supply…" at bounding box center [87, 247] width 174 height 246
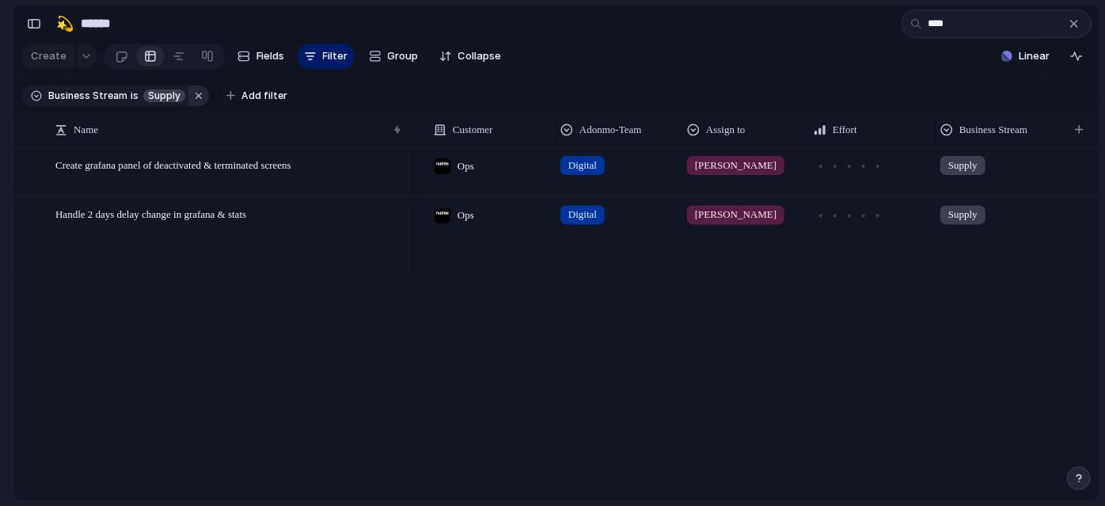
click at [199, 106] on button "button" at bounding box center [198, 95] width 21 height 21
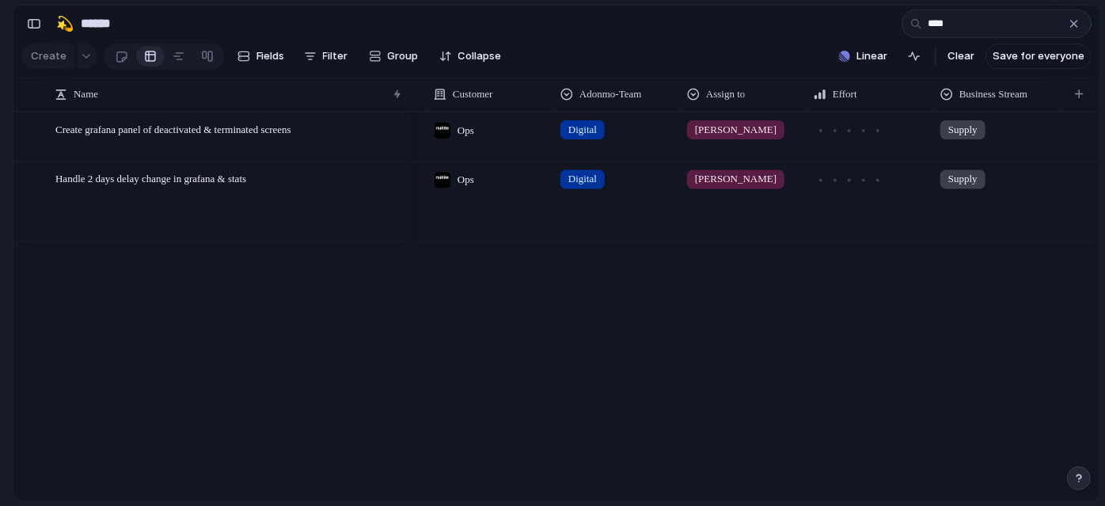
click at [1067, 26] on button "button" at bounding box center [1073, 23] width 17 height 17
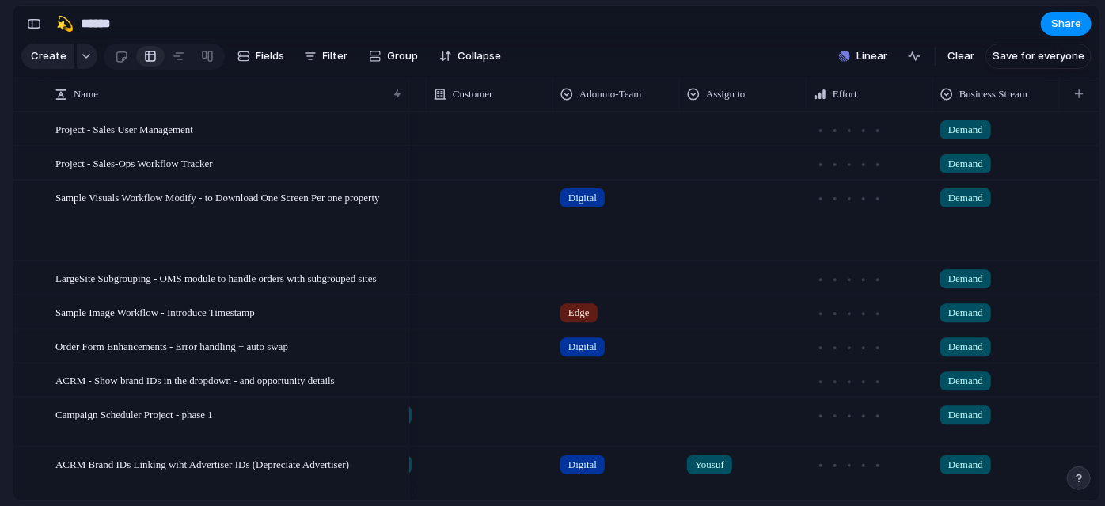
click at [114, 27] on input "******" at bounding box center [171, 23] width 187 height 28
click at [95, 28] on input "******" at bounding box center [171, 23] width 187 height 28
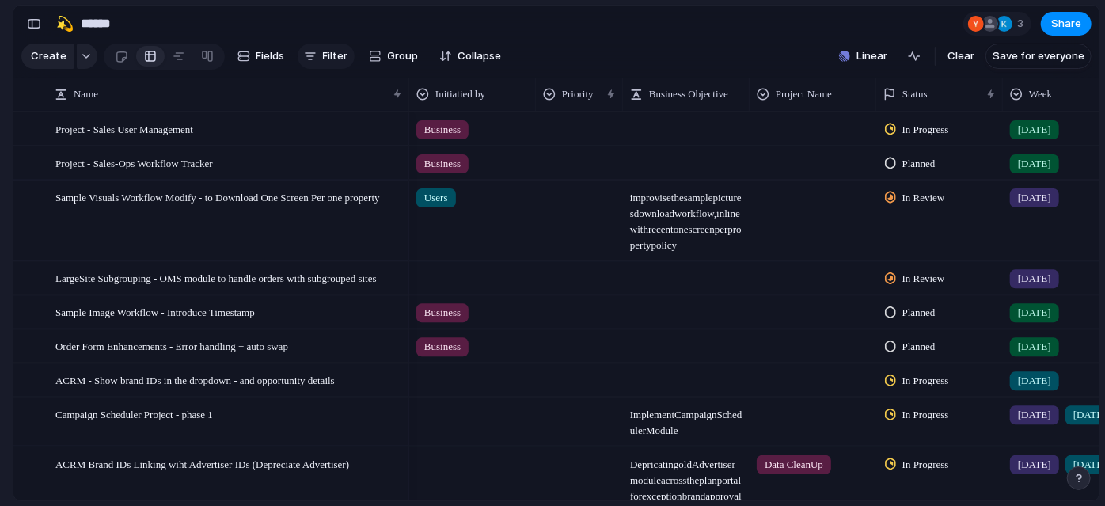
click at [336, 56] on span "Filter" at bounding box center [335, 56] width 25 height 16
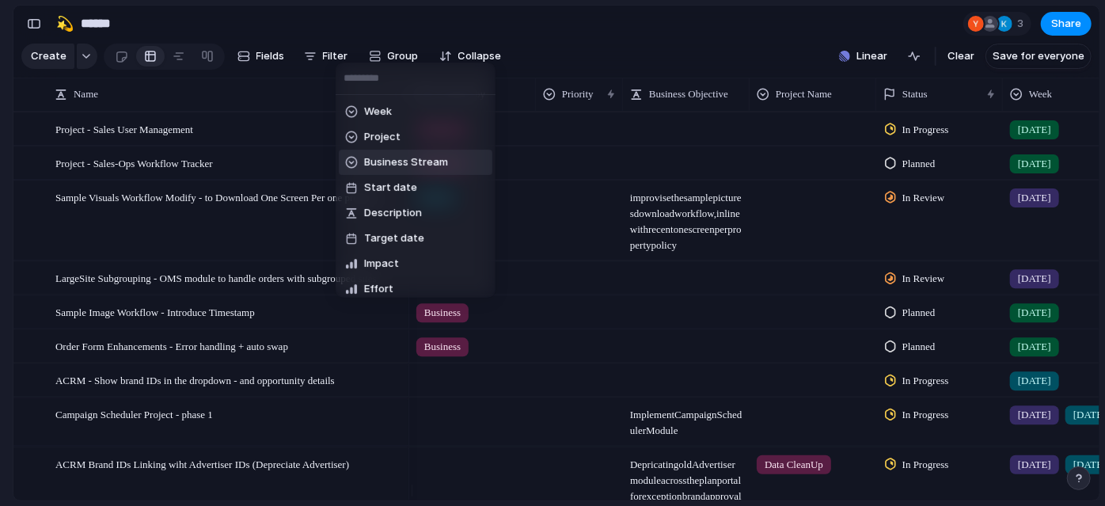
click at [393, 173] on li "Business Stream" at bounding box center [416, 162] width 154 height 25
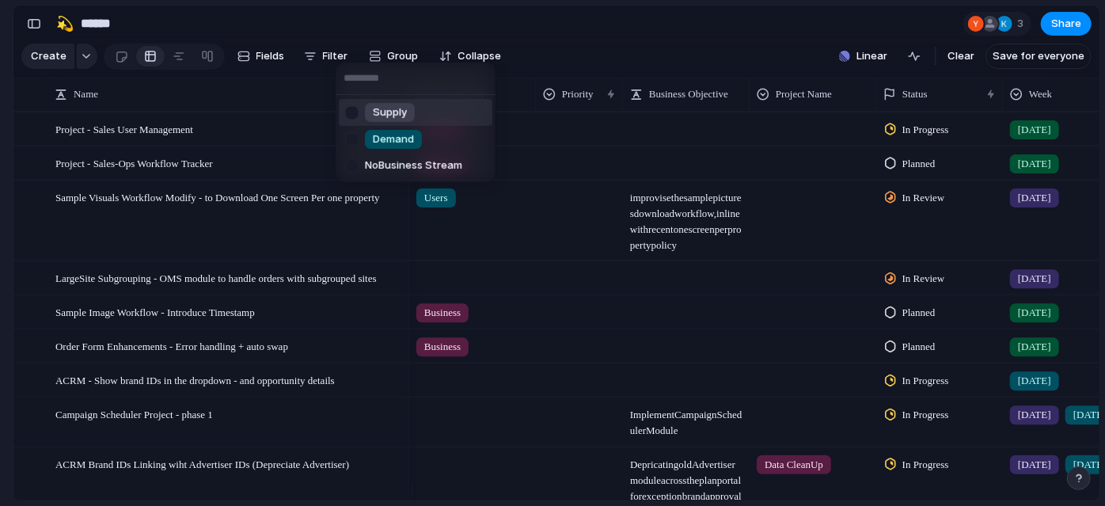
click at [356, 117] on div at bounding box center [352, 112] width 28 height 28
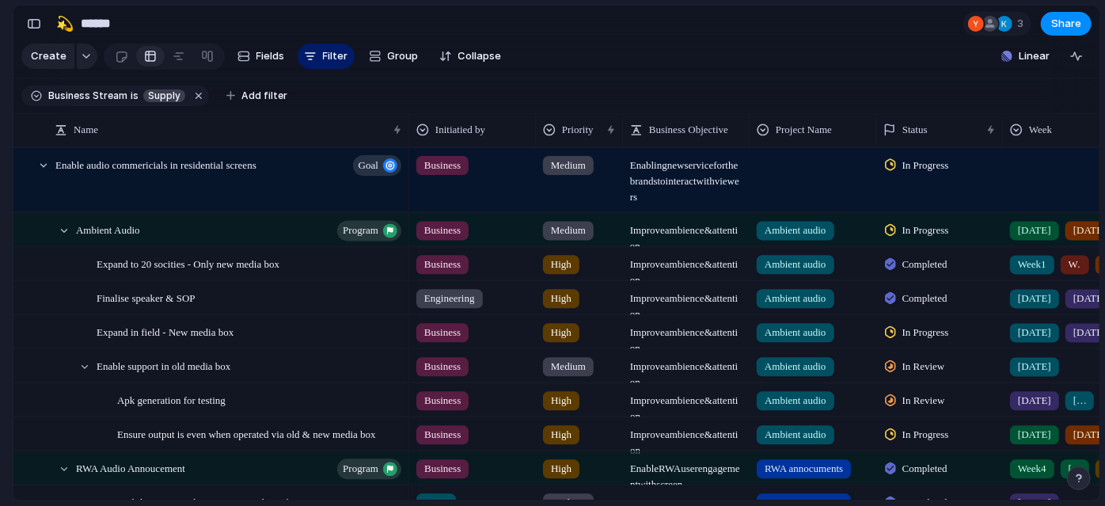
click at [303, 112] on div "Supply Demand No Business Stream" at bounding box center [552, 253] width 1105 height 506
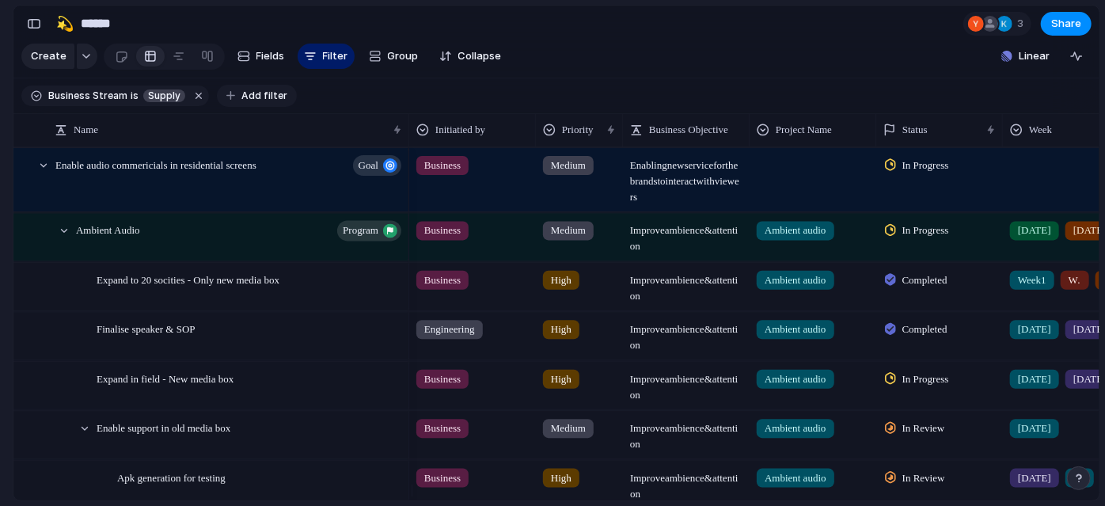
click at [241, 101] on span "Add filter" at bounding box center [264, 96] width 46 height 14
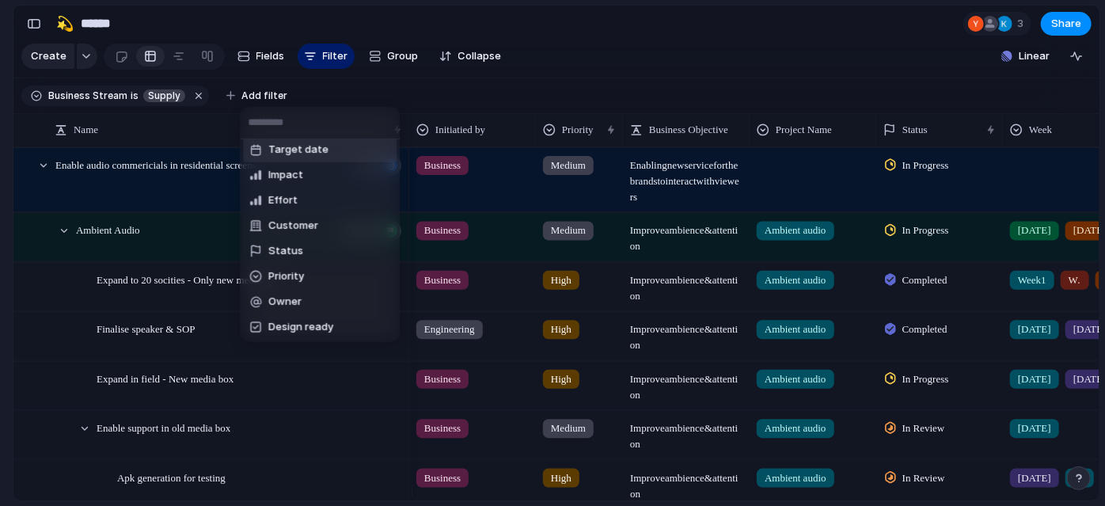
scroll to position [143, 0]
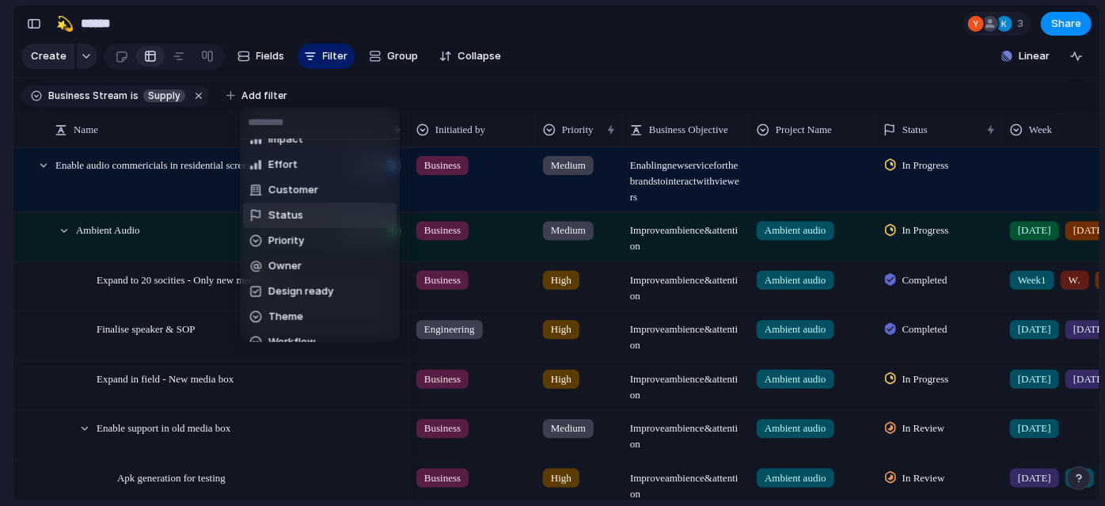
click at [283, 203] on li "Status" at bounding box center [320, 215] width 154 height 25
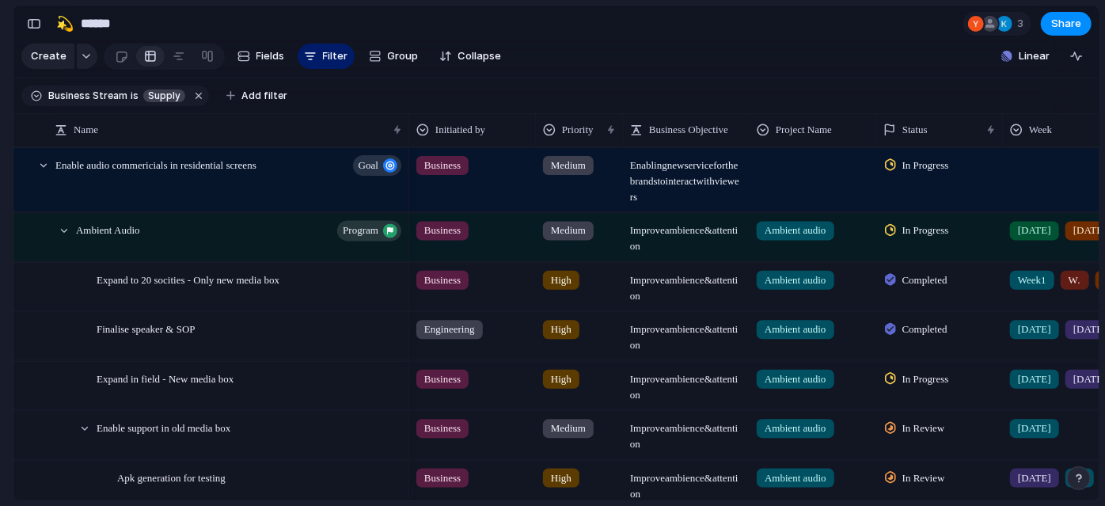
click at [262, 97] on button "Add filter" at bounding box center [257, 96] width 80 height 22
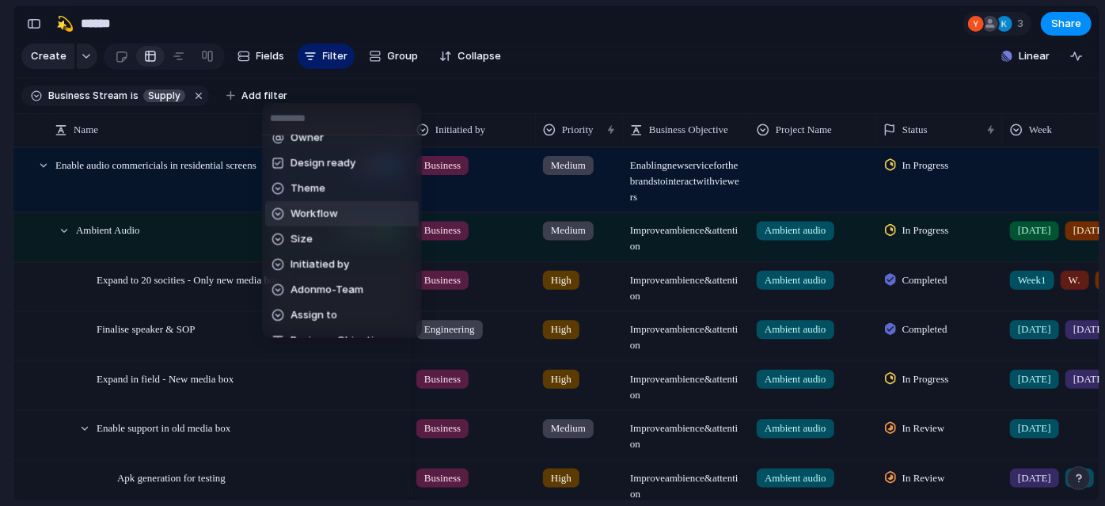
scroll to position [304, 0]
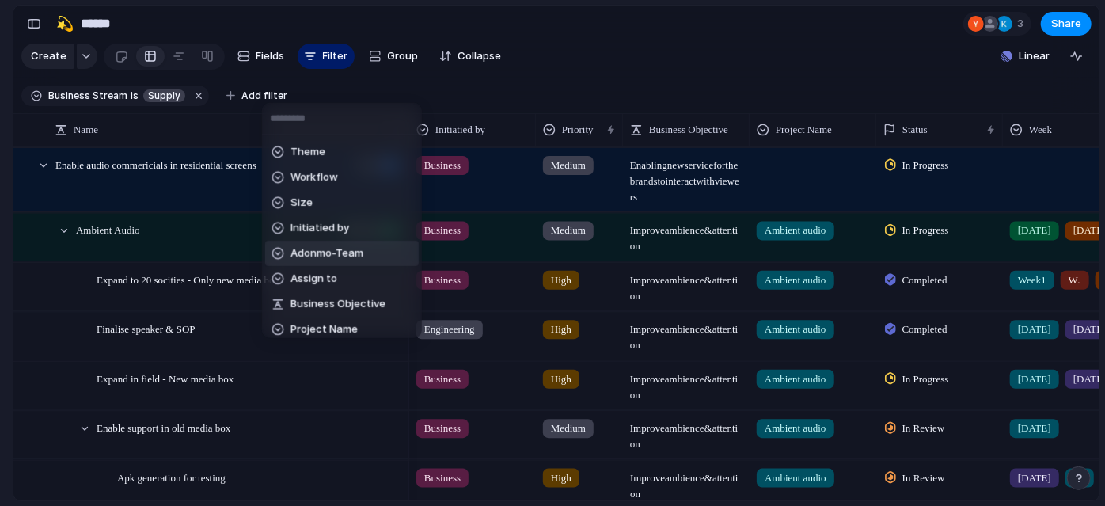
click at [342, 246] on span "Adonmo-Team" at bounding box center [326, 253] width 73 height 16
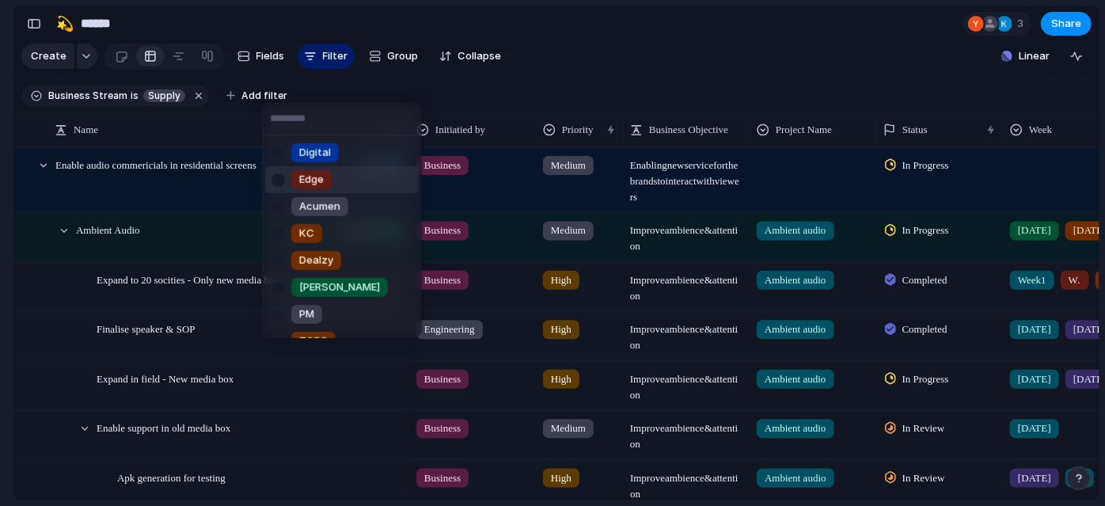
click at [316, 176] on span "Edge" at bounding box center [311, 180] width 25 height 16
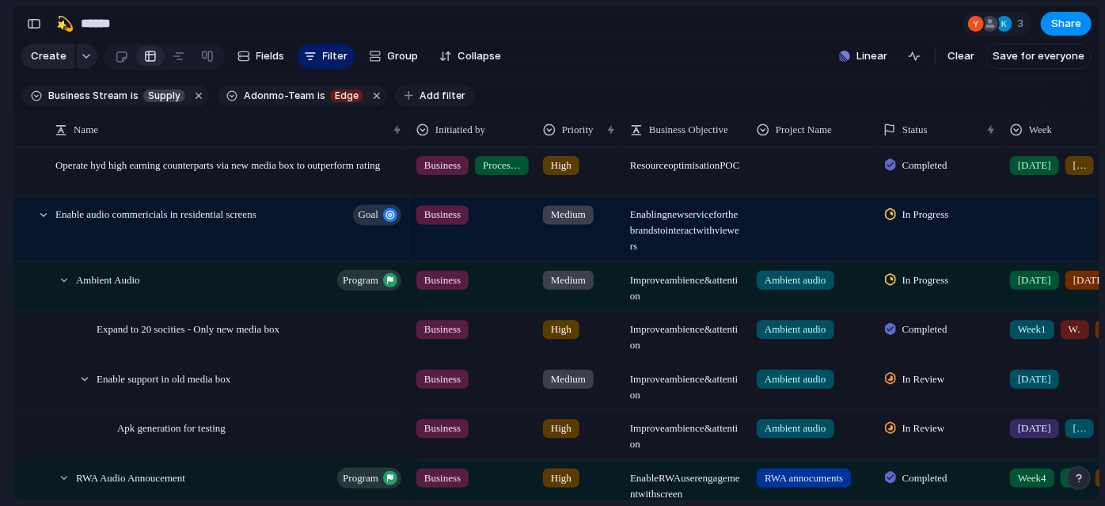
click at [445, 103] on span "Add filter" at bounding box center [442, 96] width 46 height 14
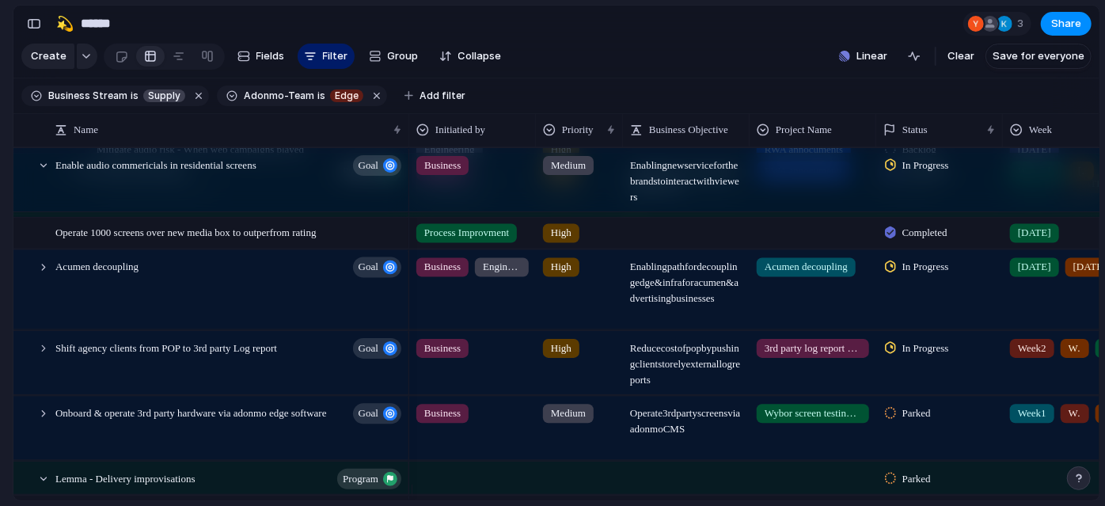
scroll to position [0, 0]
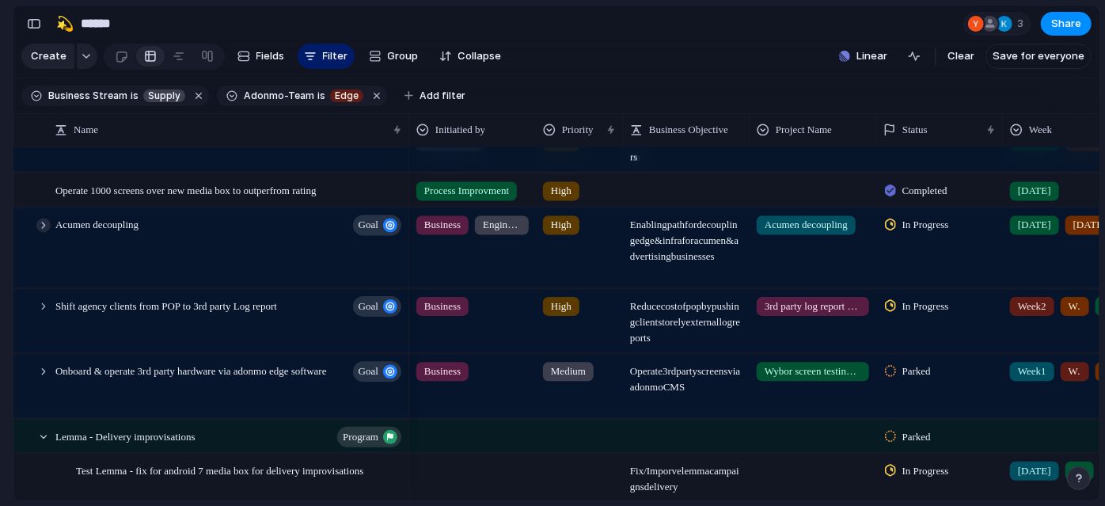
click at [44, 229] on div at bounding box center [43, 225] width 14 height 14
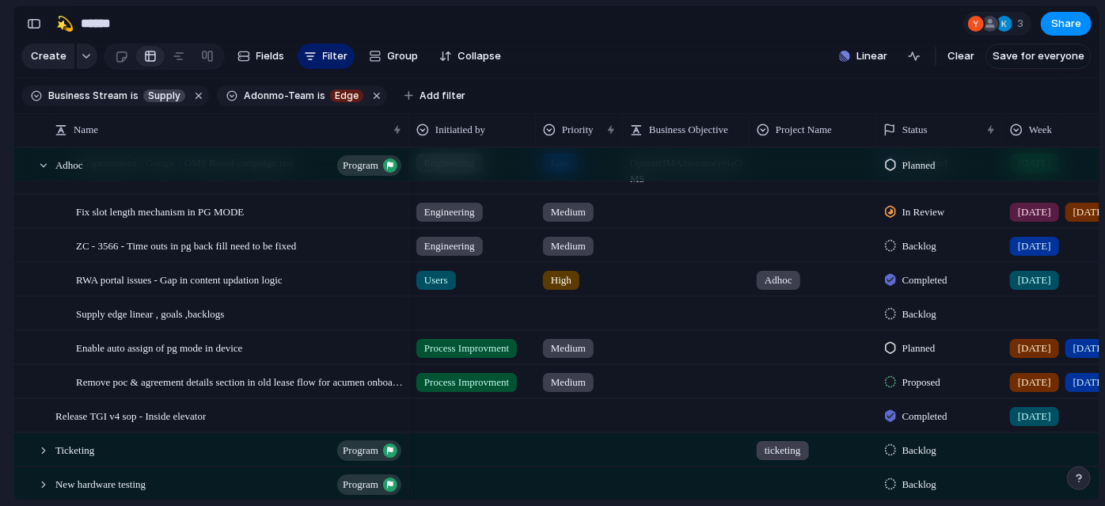
click at [0, 402] on section "Keep using Index You've crossed the free limit of 300 items Upgrade plan" at bounding box center [6, 430] width 13 height 150
click at [451, 107] on button "Add filter" at bounding box center [435, 96] width 80 height 22
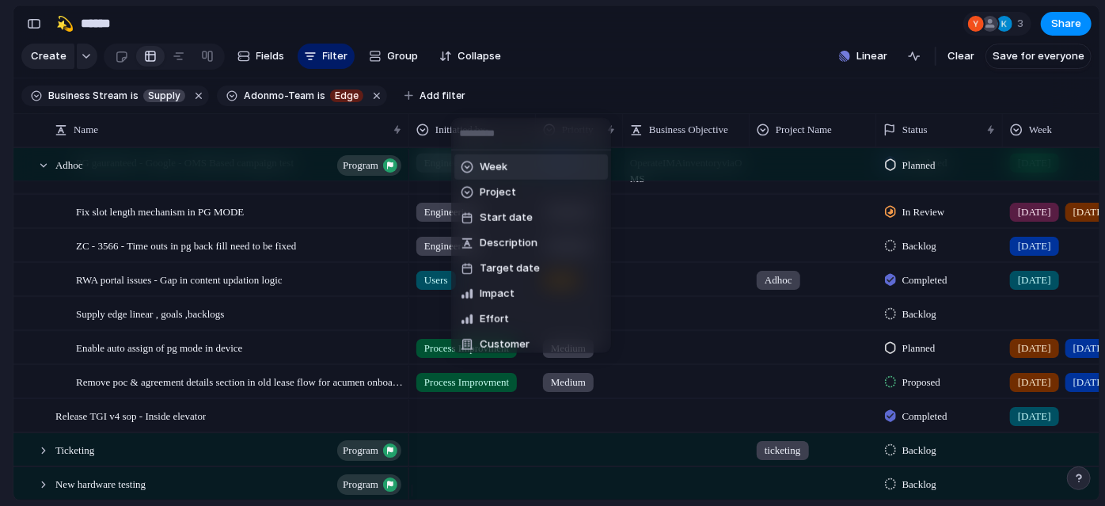
click at [506, 175] on li "Week" at bounding box center [531, 166] width 154 height 25
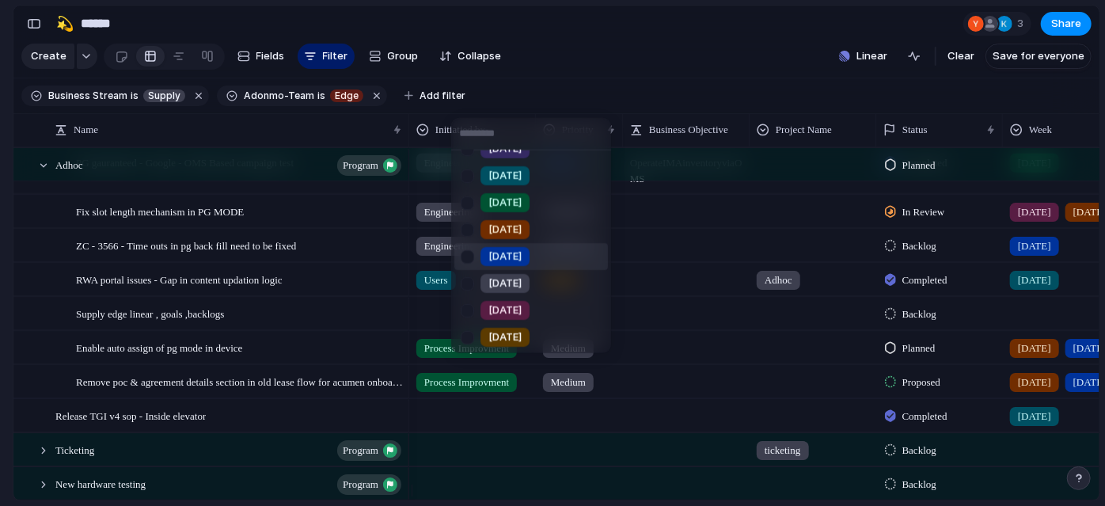
scroll to position [231, 0]
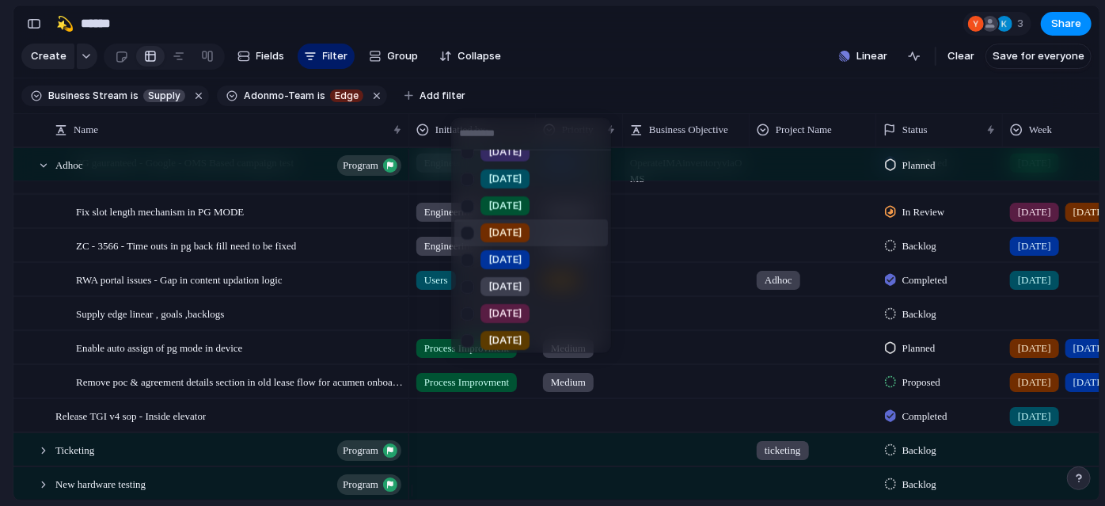
click at [462, 231] on div at bounding box center [467, 232] width 28 height 28
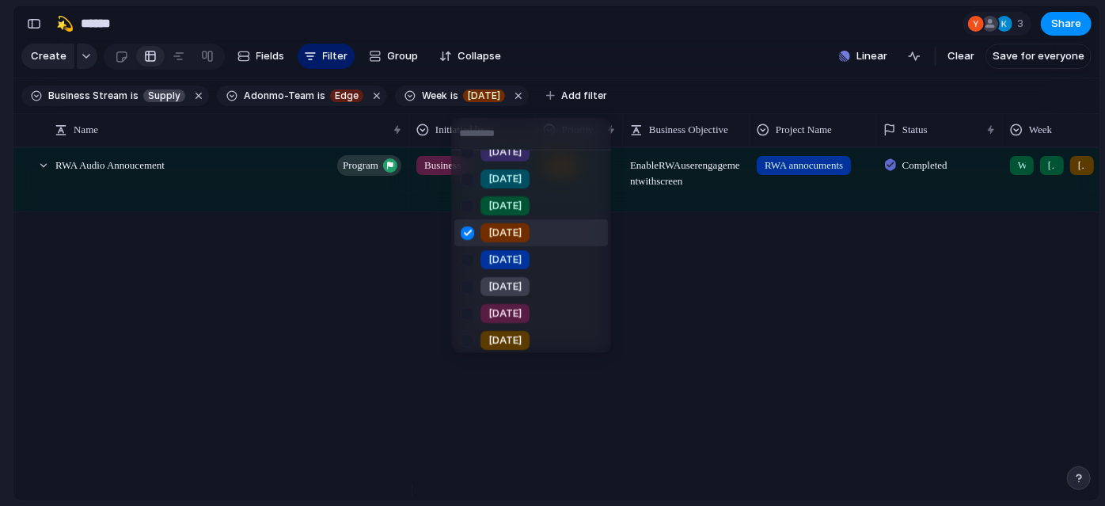
scroll to position [456, 0]
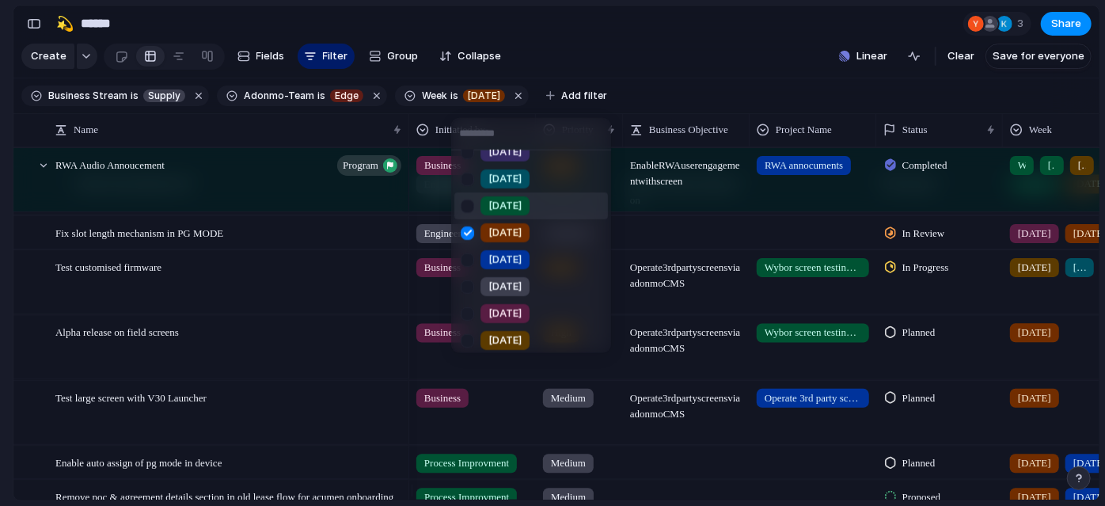
click at [468, 211] on div at bounding box center [467, 206] width 28 height 28
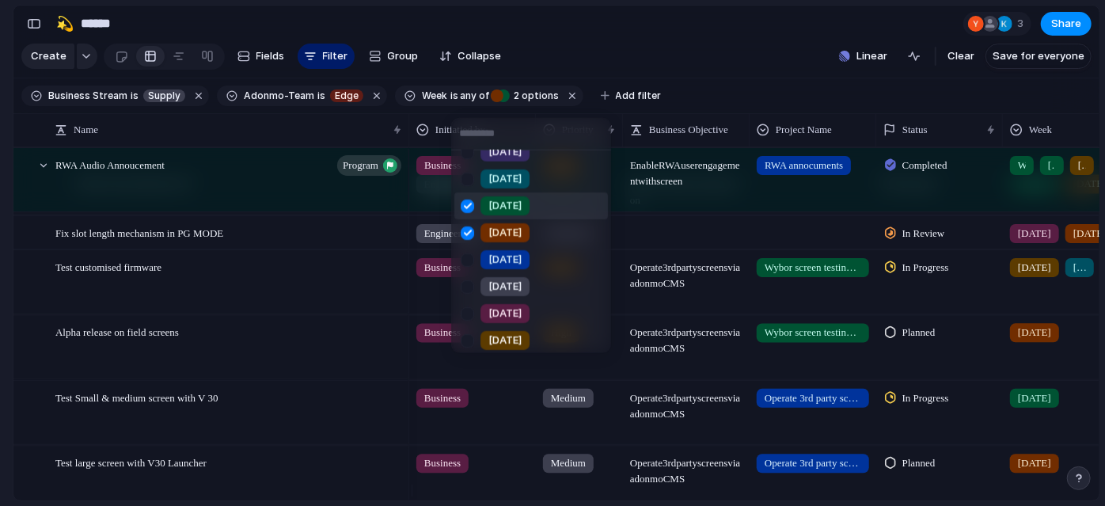
click at [0, 183] on div "Week1 Week2 Week3 Week4 July1 July2 July 3 july 4 Aug 1 Aug 2 Aug 3 Aug 4 Sep 1…" at bounding box center [552, 253] width 1105 height 506
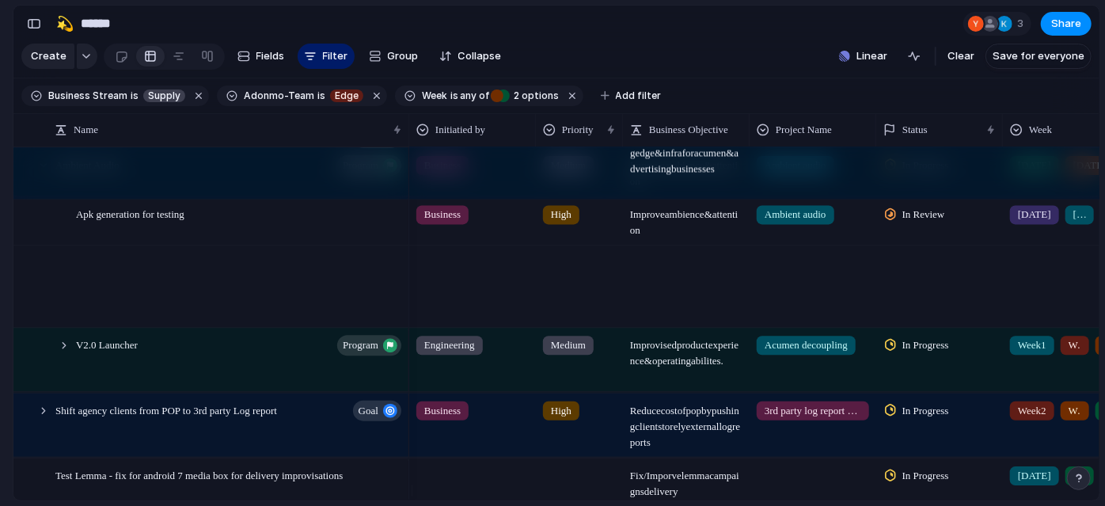
scroll to position [192, 0]
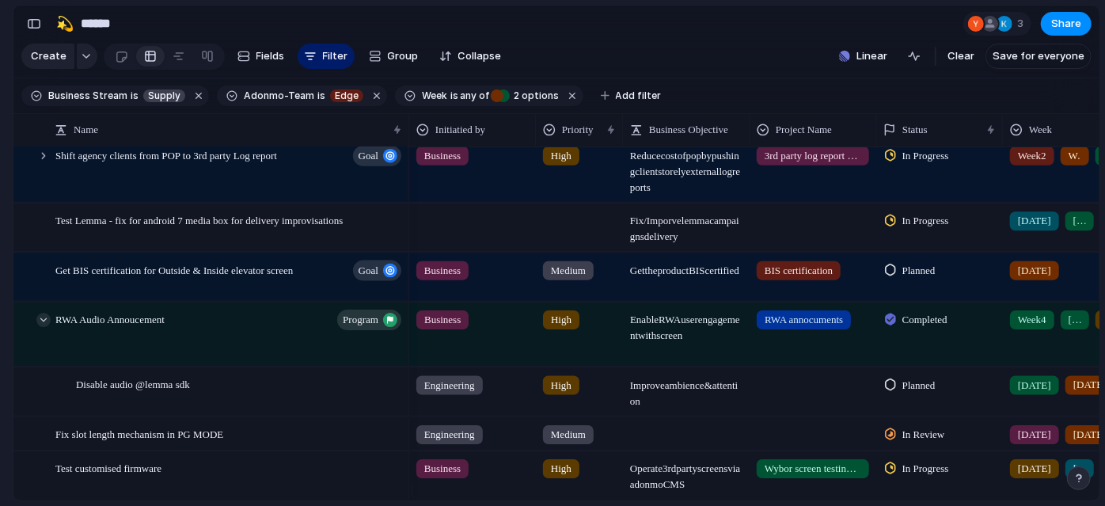
click at [47, 327] on div at bounding box center [43, 320] width 14 height 14
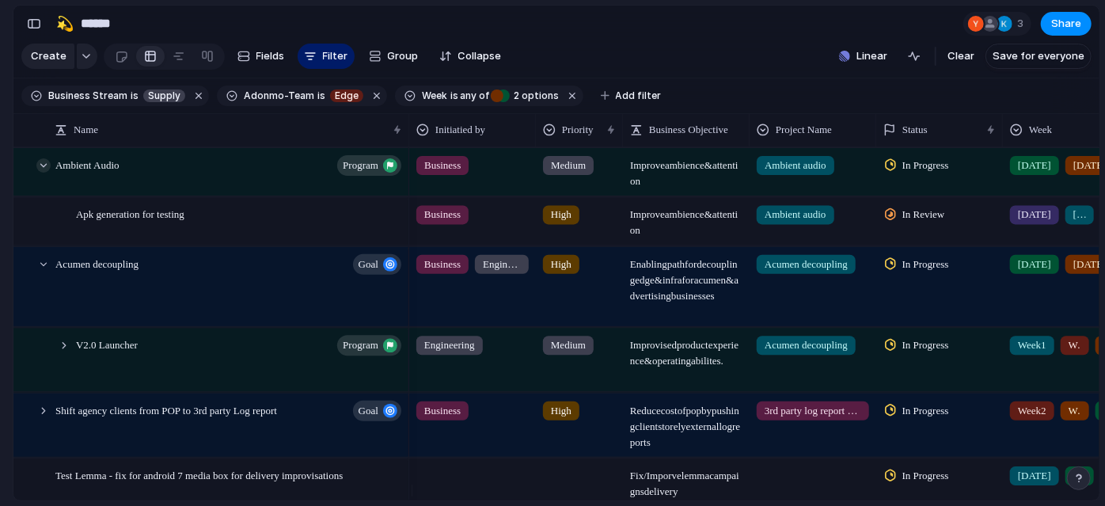
click at [44, 173] on div at bounding box center [43, 165] width 14 height 14
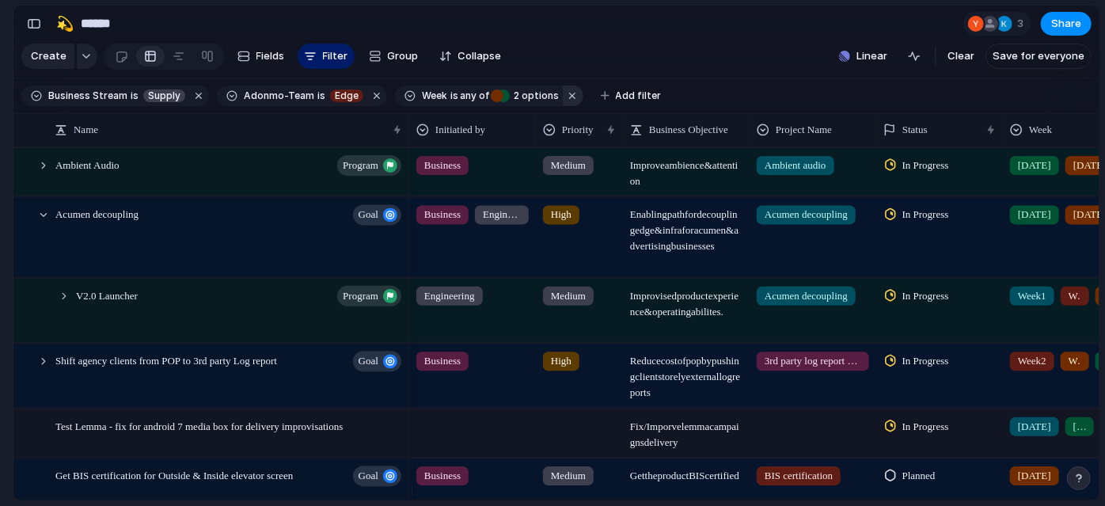
click at [566, 101] on button "button" at bounding box center [573, 95] width 21 height 21
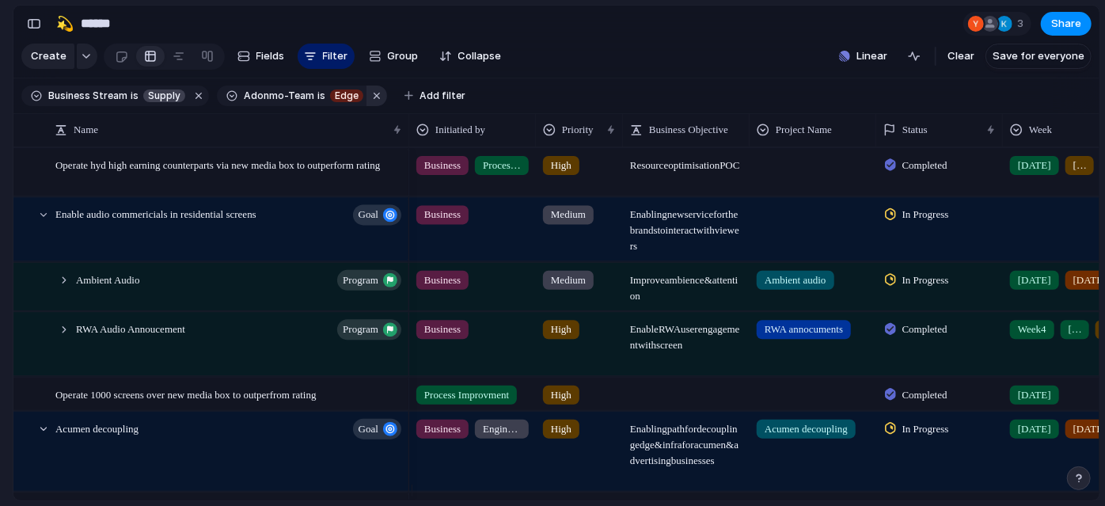
click at [370, 99] on button "button" at bounding box center [376, 95] width 21 height 21
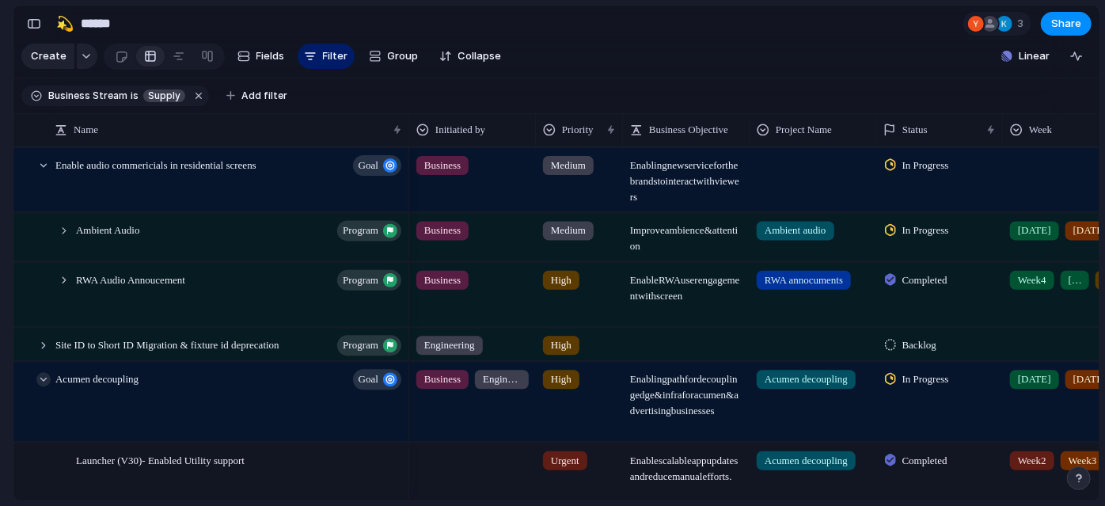
click at [44, 386] on div at bounding box center [43, 379] width 14 height 14
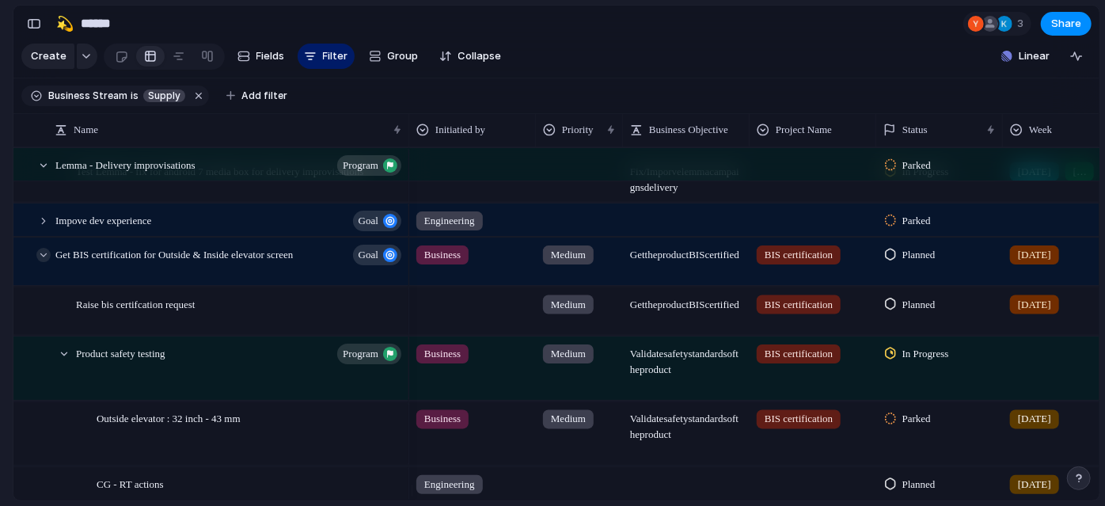
click at [43, 262] on div at bounding box center [43, 255] width 14 height 14
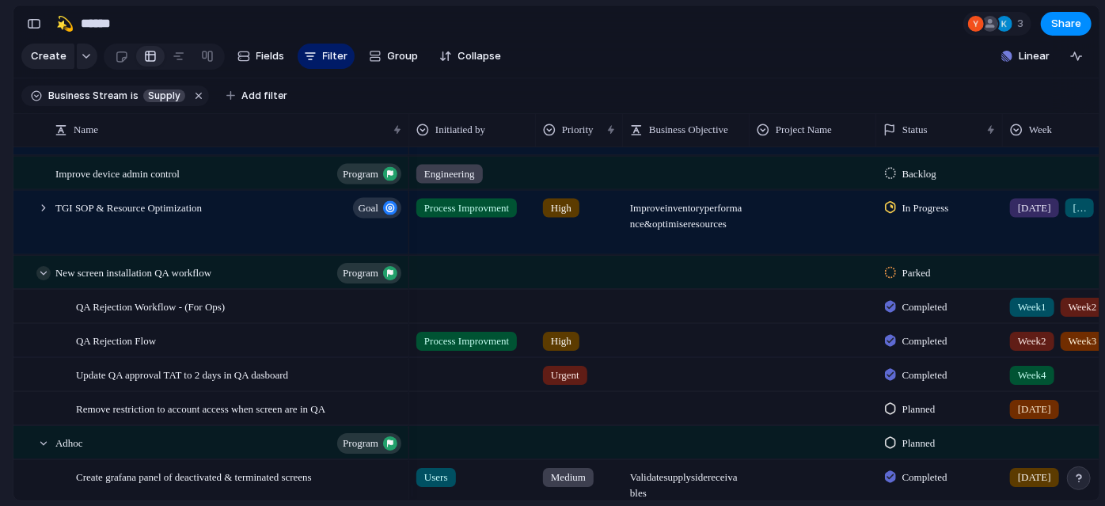
click at [44, 280] on div at bounding box center [43, 273] width 14 height 14
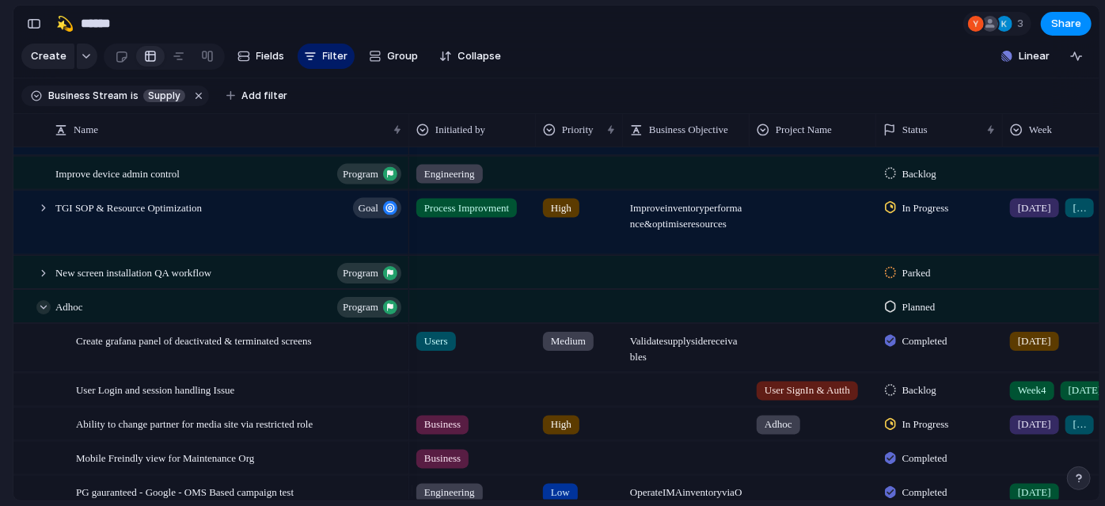
click at [40, 314] on div at bounding box center [43, 307] width 14 height 14
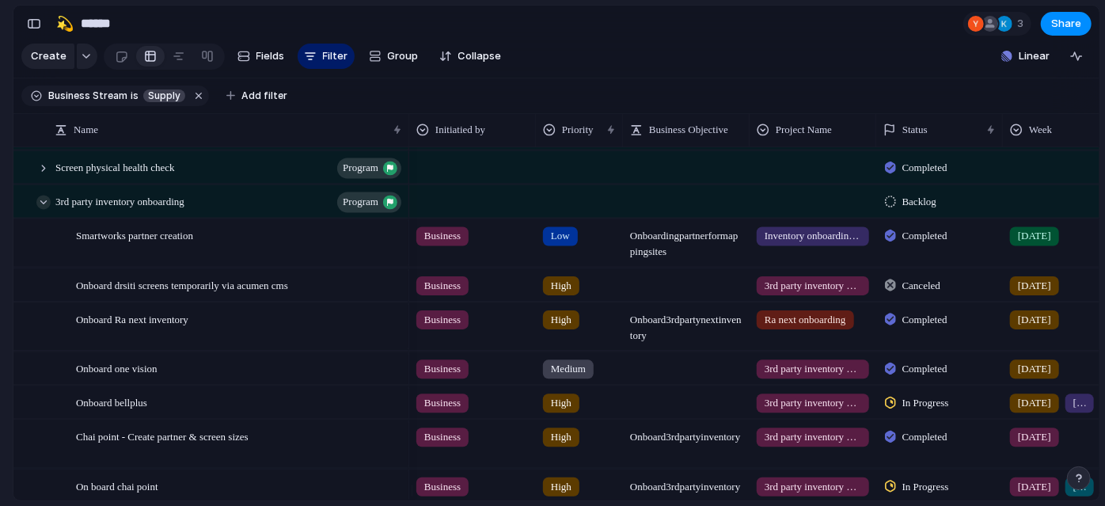
click at [40, 209] on div at bounding box center [43, 202] width 14 height 14
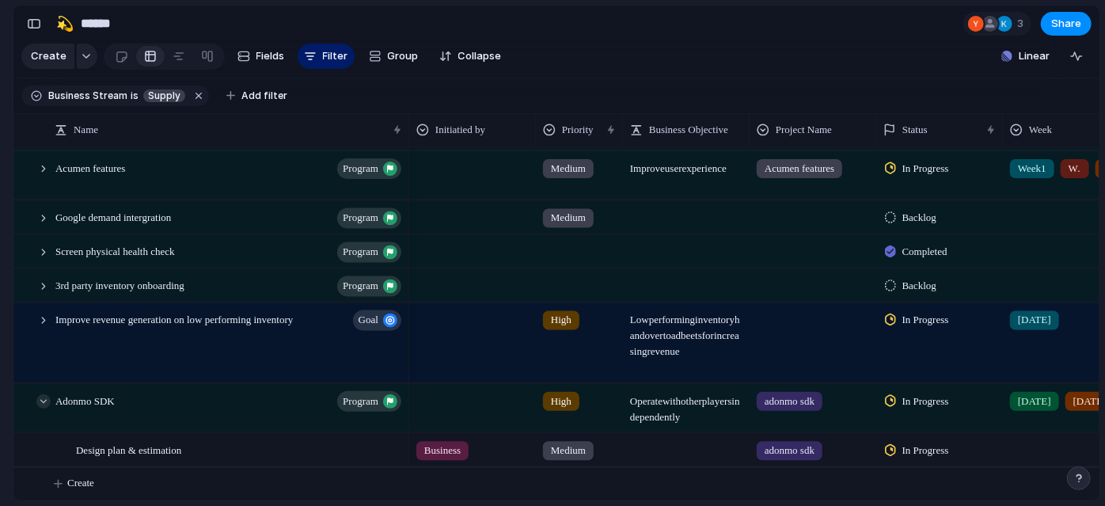
click at [47, 396] on div at bounding box center [43, 401] width 14 height 14
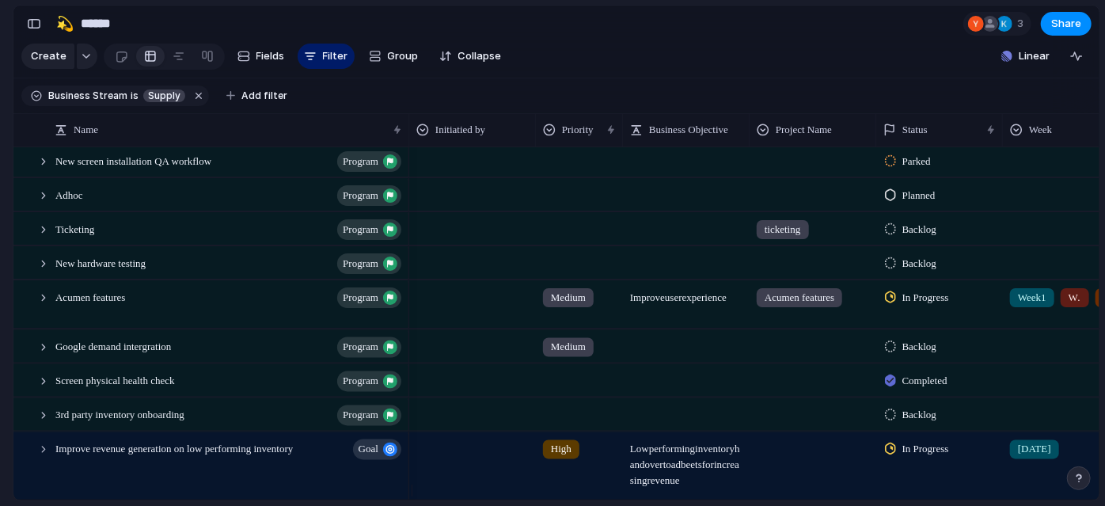
scroll to position [696, 0]
click at [71, 355] on span "Google demand intergration" at bounding box center [113, 345] width 116 height 18
click at [0, 377] on section "Keep using Index You've crossed the free limit of 300 items Upgrade plan" at bounding box center [6, 430] width 13 height 150
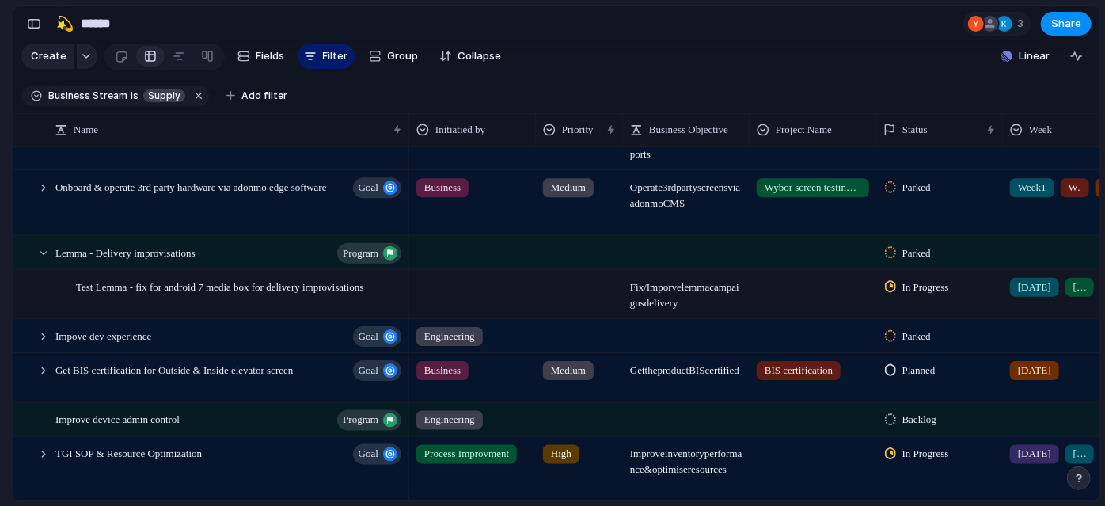
scroll to position [337, 0]
click at [47, 260] on div at bounding box center [43, 253] width 14 height 14
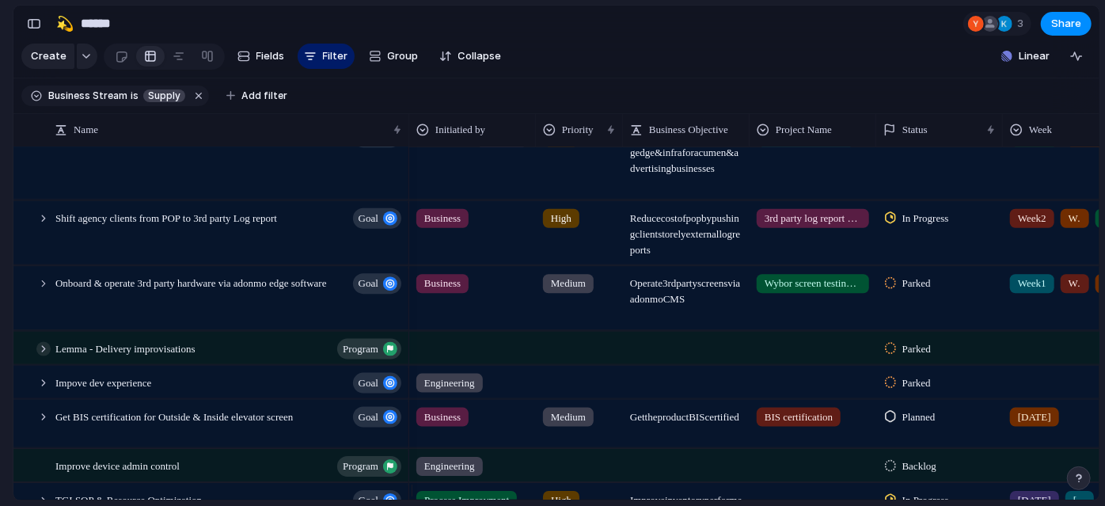
scroll to position [242, 0]
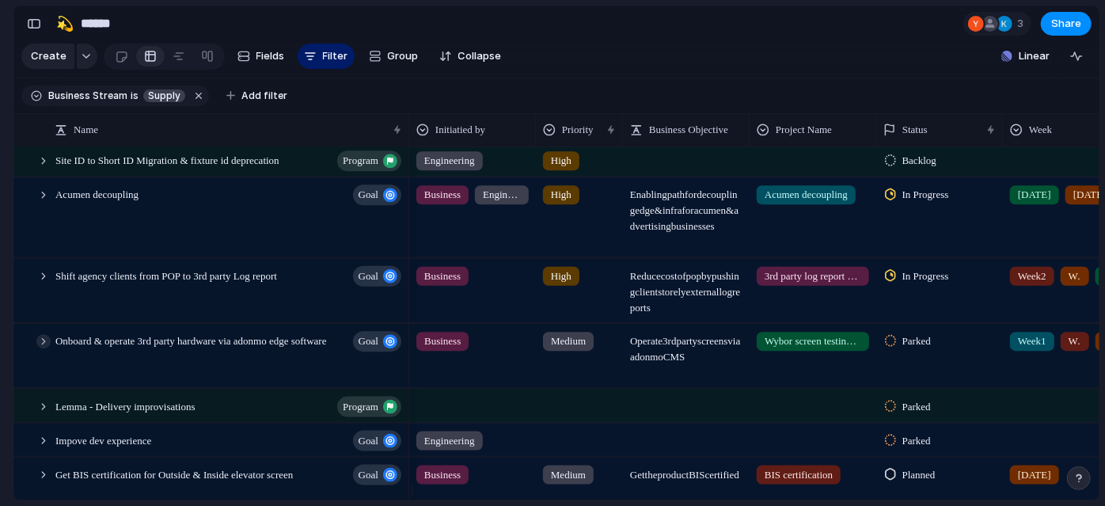
click at [44, 348] on div at bounding box center [43, 341] width 14 height 14
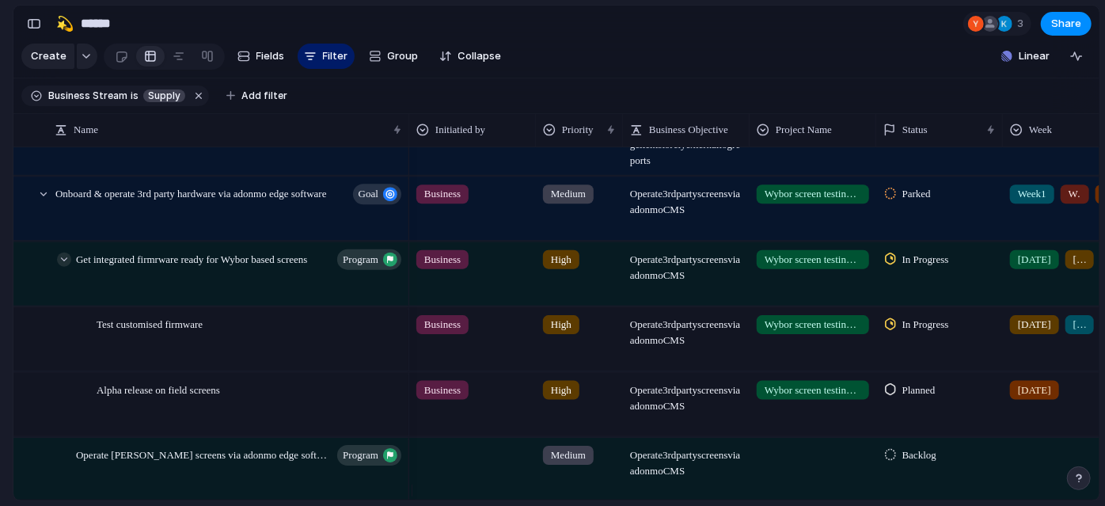
click at [63, 266] on div at bounding box center [64, 259] width 14 height 14
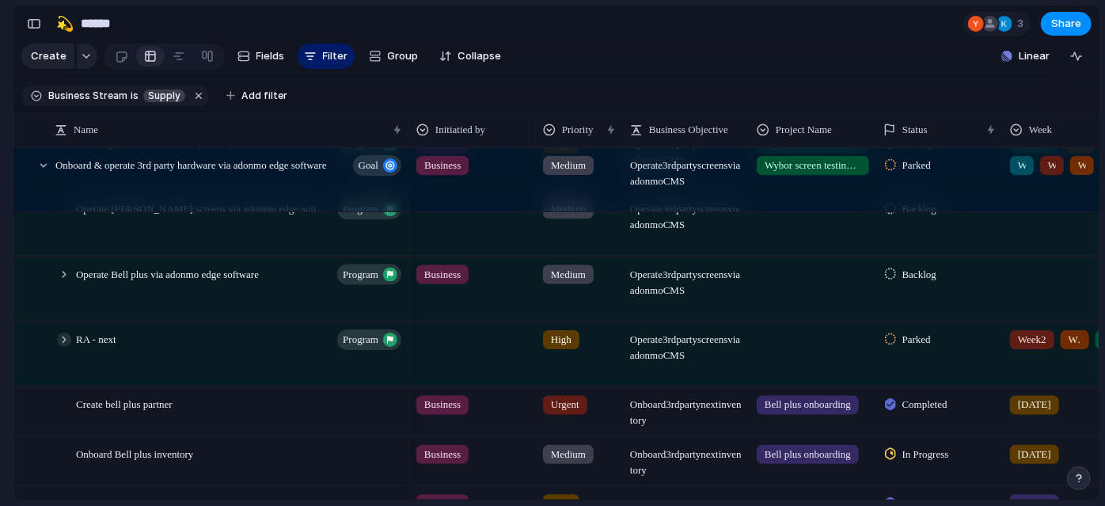
click at [63, 347] on div at bounding box center [64, 339] width 14 height 14
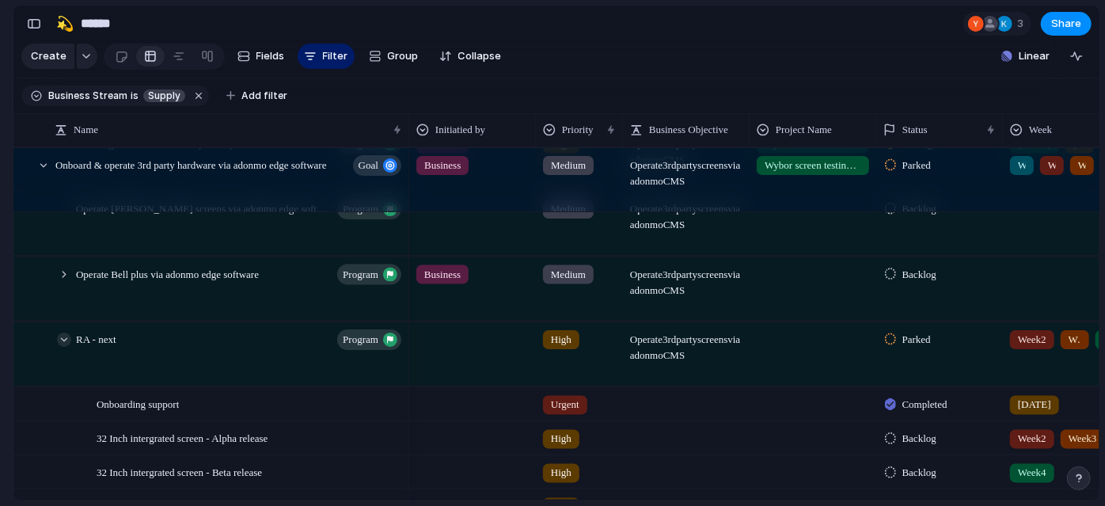
click at [63, 347] on div at bounding box center [64, 339] width 14 height 14
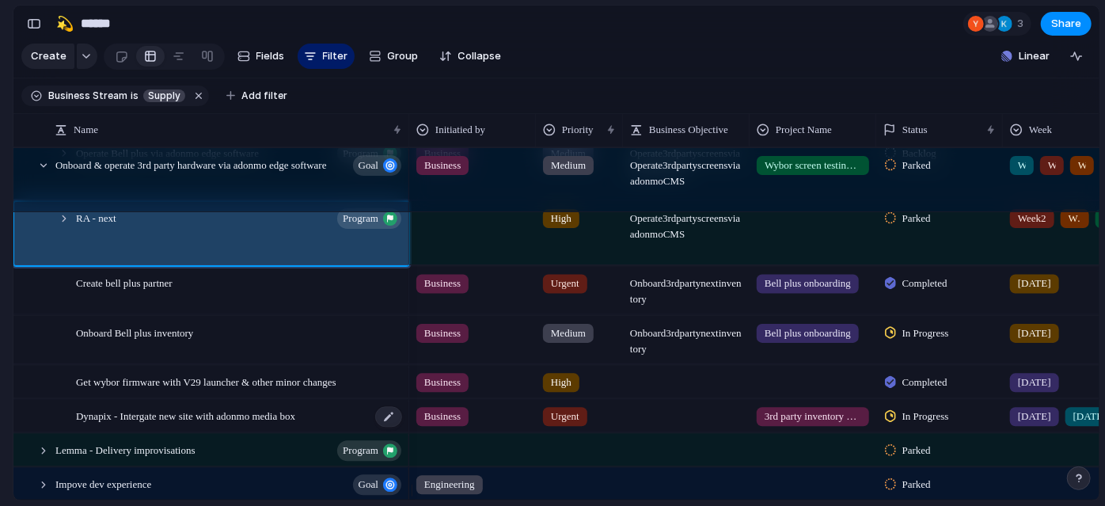
scroll to position [569, 0]
click at [0, 305] on section "🛠️ Sprint Plan Projects 🍎 June- Digital Plan 🧊 July Test 🤖 Week2 🍎 July- Supply…" at bounding box center [87, 247] width 174 height 246
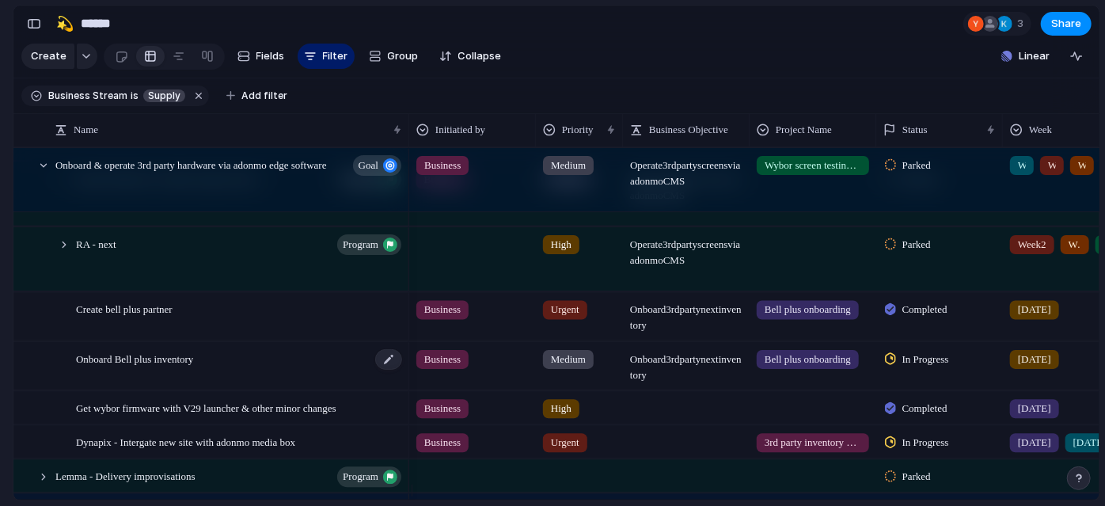
scroll to position [596, 0]
